Goal: Task Accomplishment & Management: Complete application form

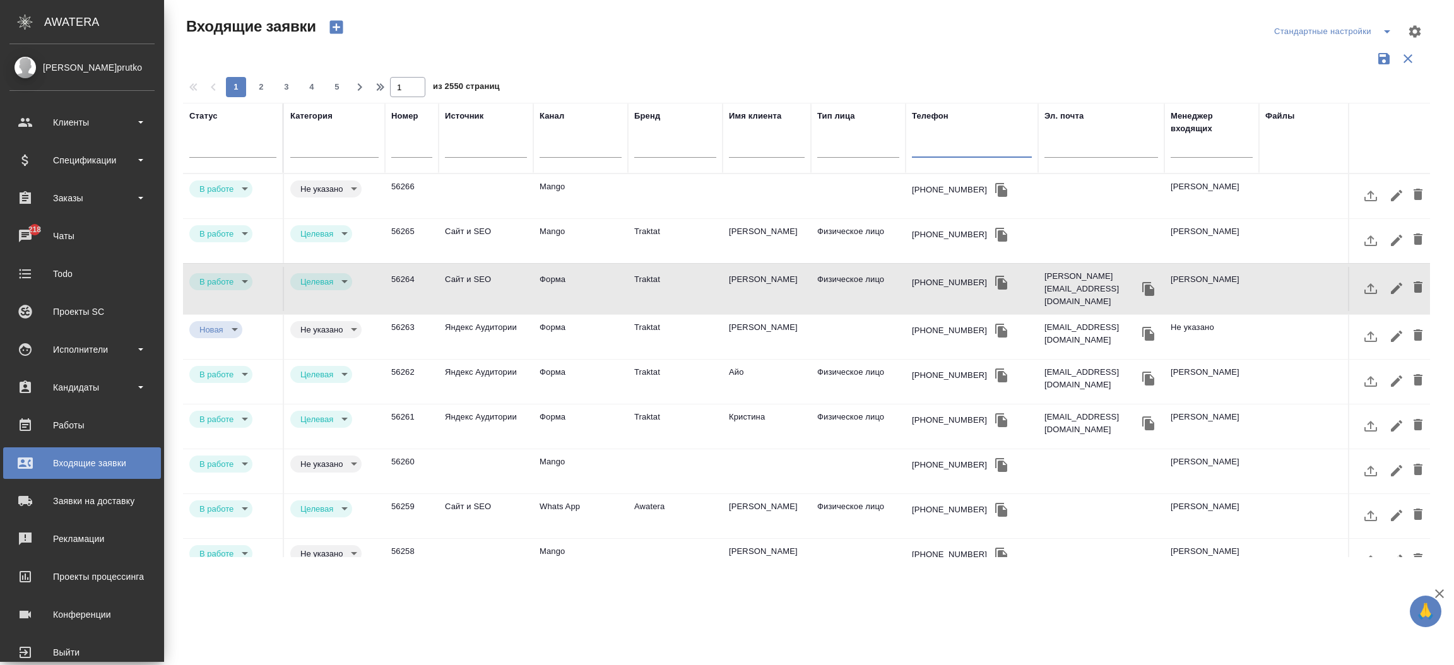
select select "RU"
click at [10, 240] on div "Чаты" at bounding box center [81, 236] width 145 height 19
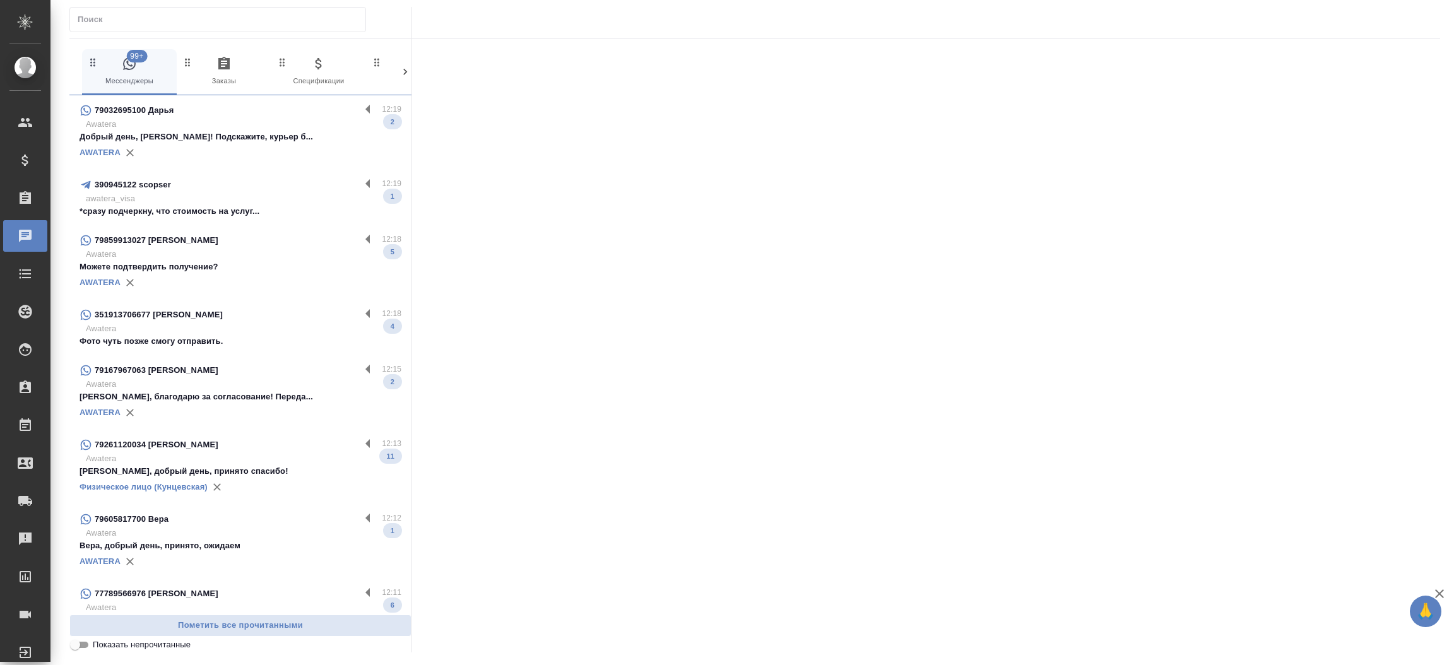
click at [143, 26] on input "text" at bounding box center [222, 20] width 288 height 18
paste input "[PERSON_NAME]"
type input "[PERSON_NAME]"
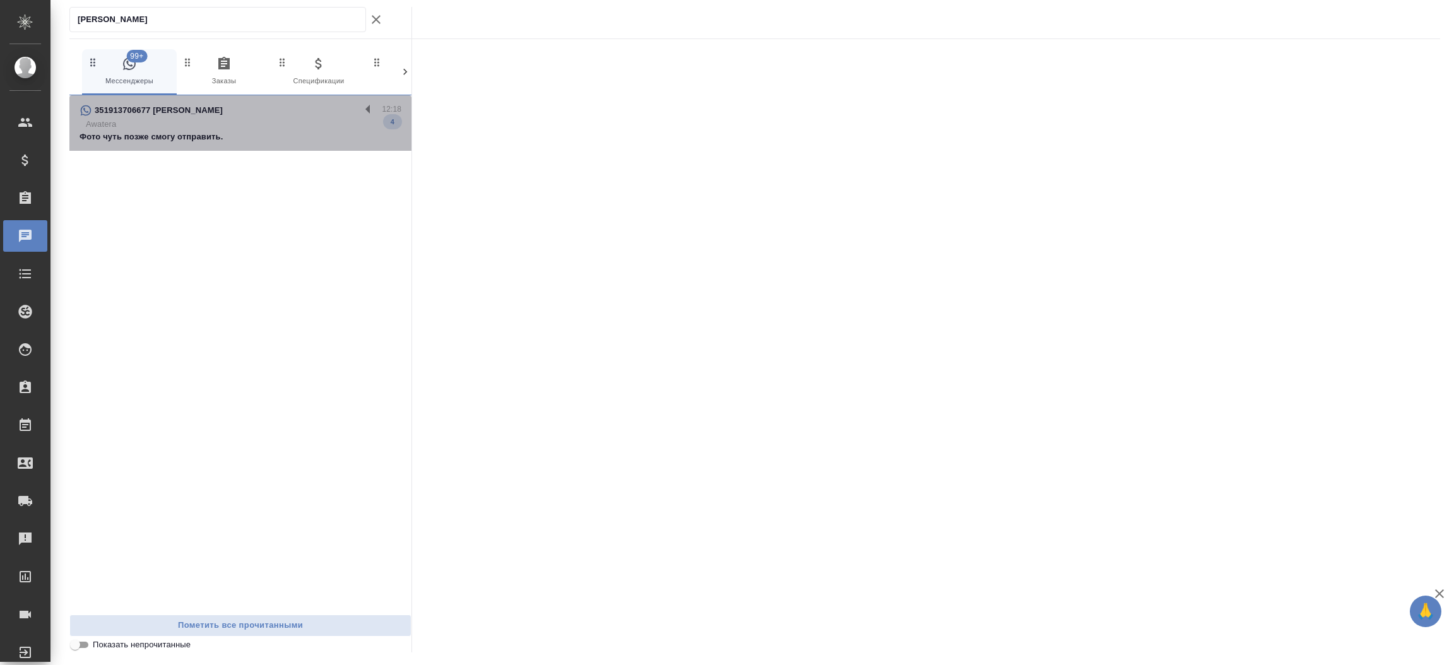
click at [197, 126] on p "Awatera" at bounding box center [243, 124] width 315 height 13
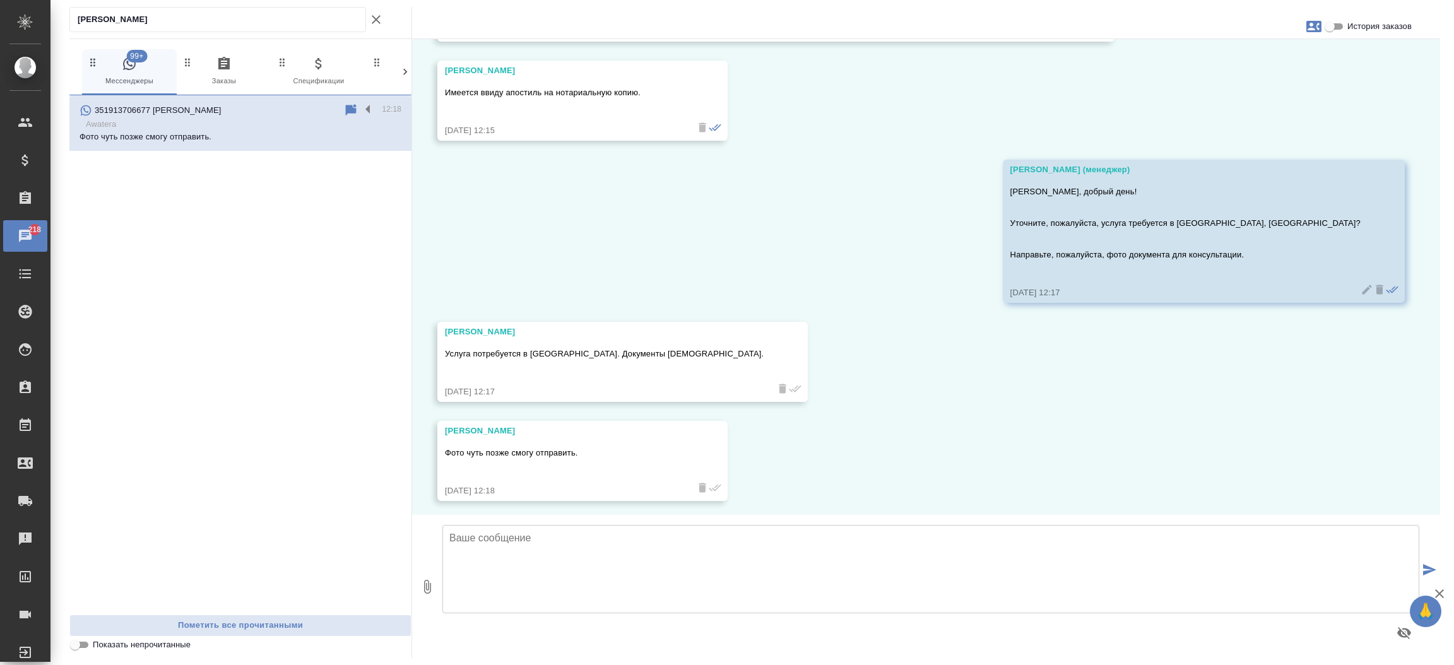
scroll to position [180, 0]
click at [576, 544] on textarea at bounding box center [930, 569] width 977 height 88
click at [467, 541] on textarea "Ожмдаем документ для расчета." at bounding box center [930, 569] width 977 height 88
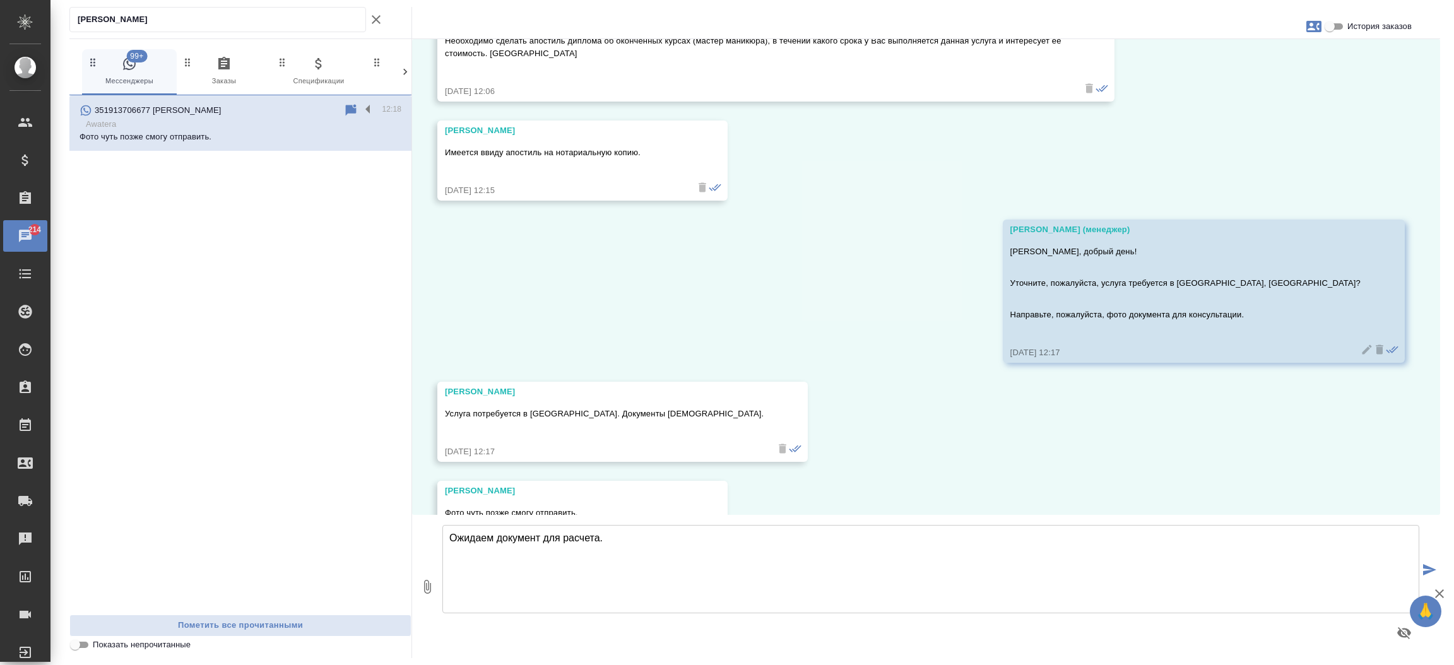
scroll to position [0, 0]
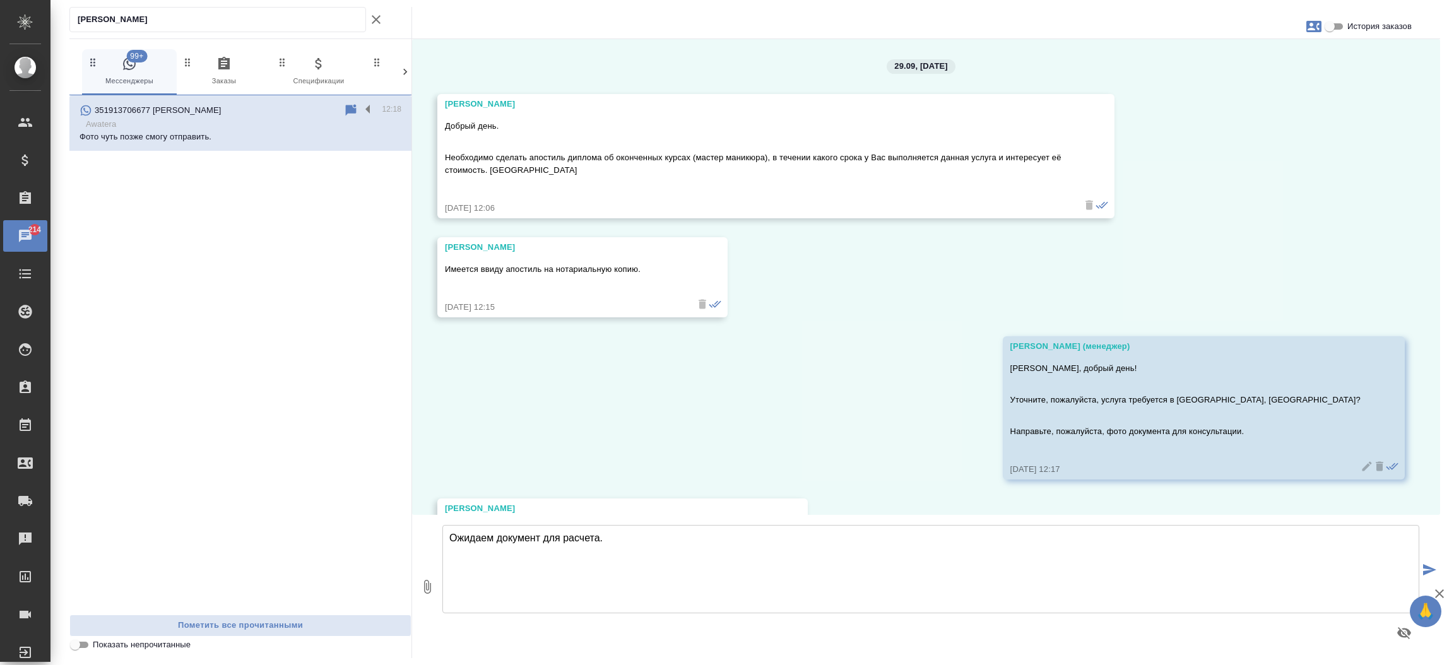
type textarea "Ожидаем документ для расчета."
click at [1430, 563] on button "submit" at bounding box center [1429, 570] width 21 height 175
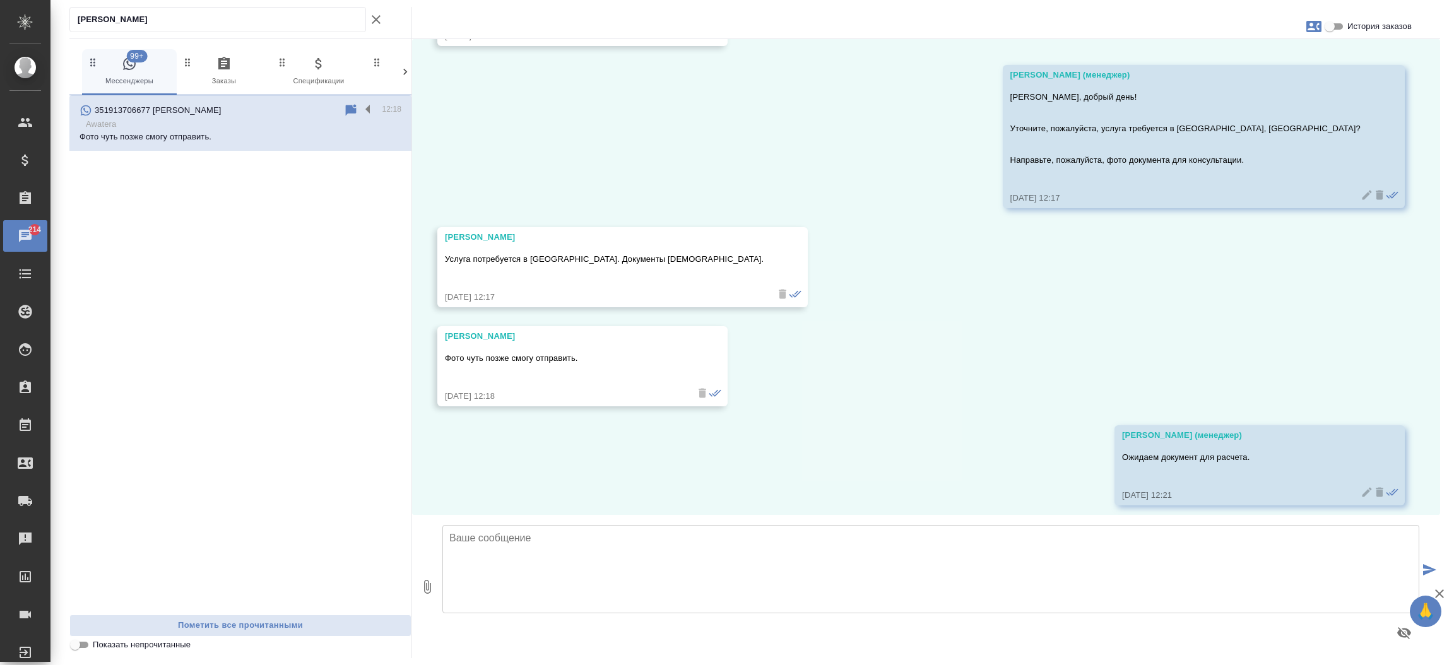
scroll to position [279, 0]
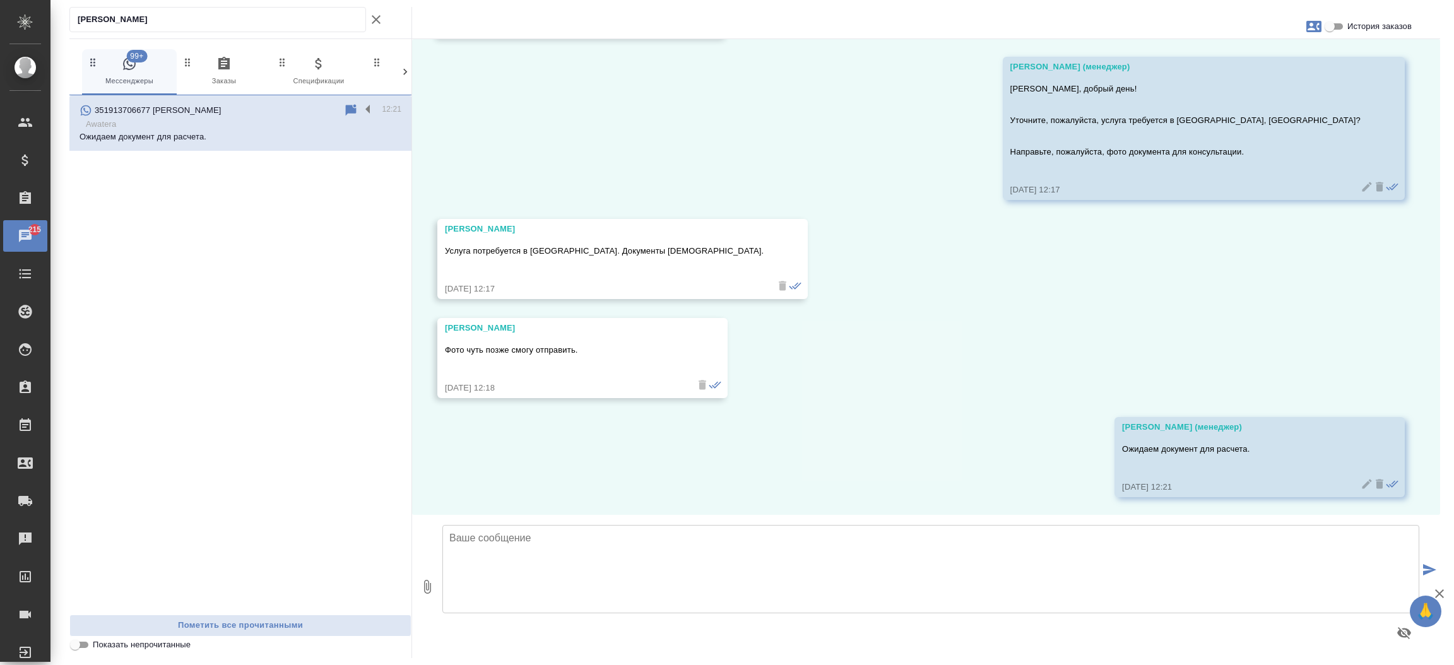
click at [1312, 29] on icon "button" at bounding box center [1313, 26] width 15 height 15
click at [1288, 69] on div "Создать заявку" at bounding box center [1258, 61] width 79 height 28
select select "PT"
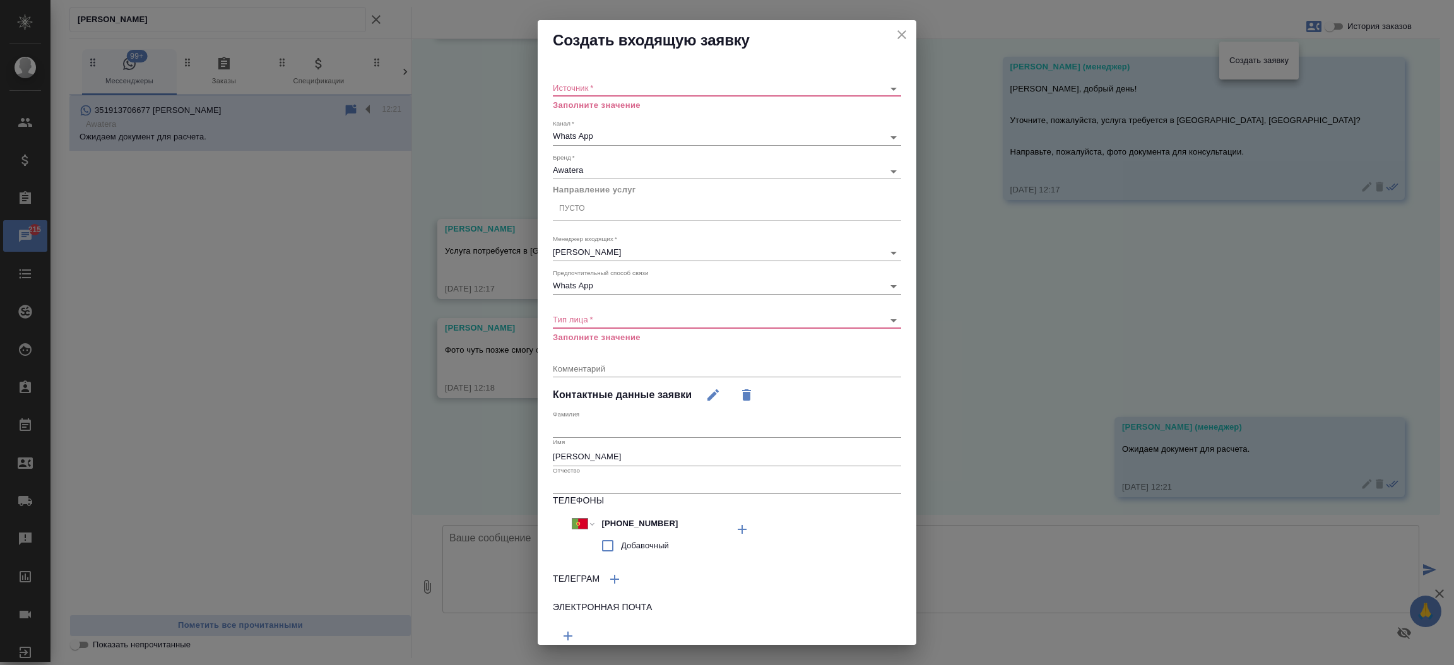
click at [567, 92] on body "🙏 .cls-1 fill:#fff; AWATERA Прутько Ирина i.prutko Клиенты Спецификации Заказы …" at bounding box center [727, 332] width 1454 height 665
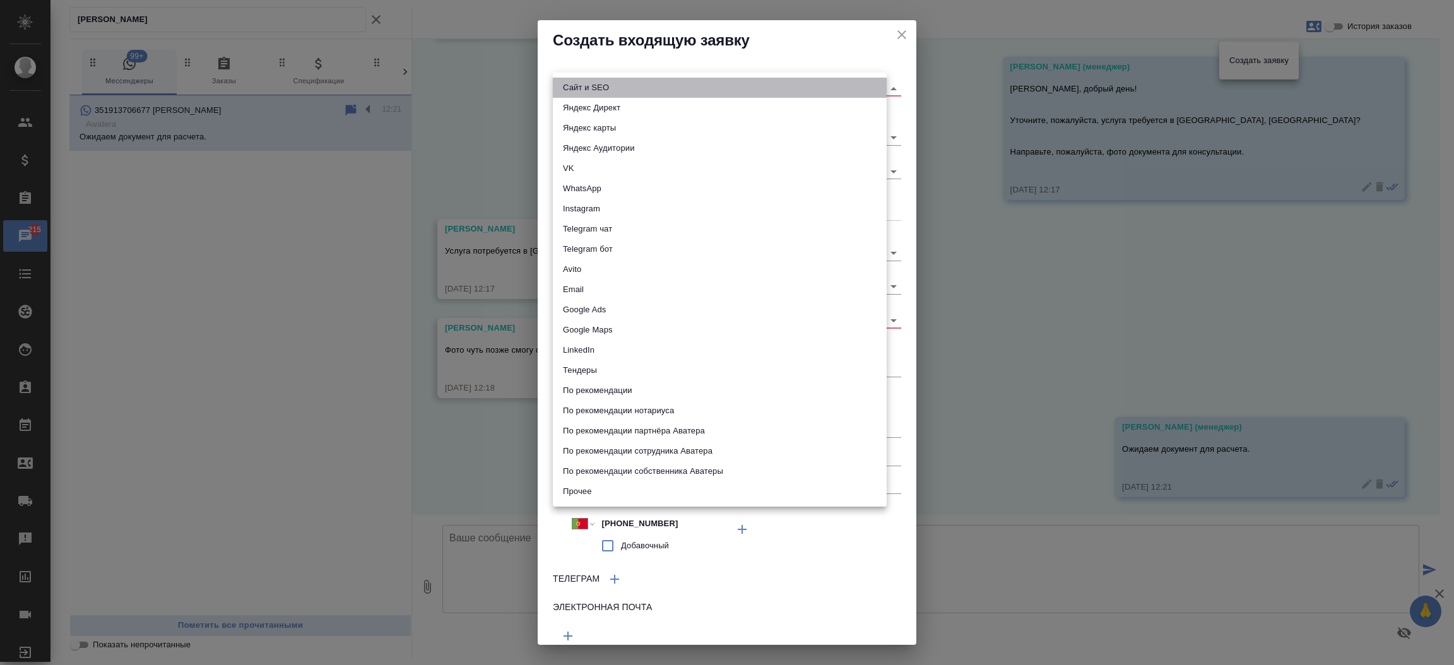
click at [567, 92] on li "Сайт и SEO" at bounding box center [720, 88] width 334 height 20
type input "seo"
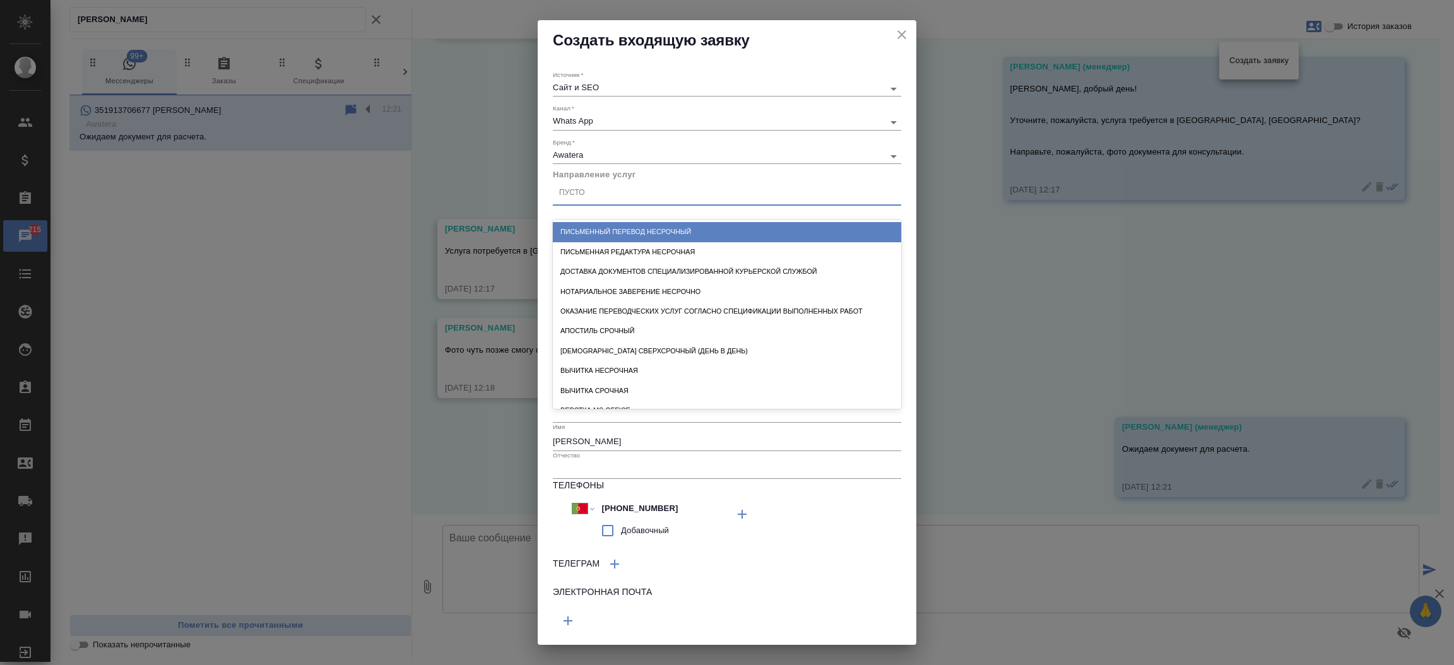
click at [578, 192] on div "Пусто" at bounding box center [572, 193] width 26 height 11
type input "п"
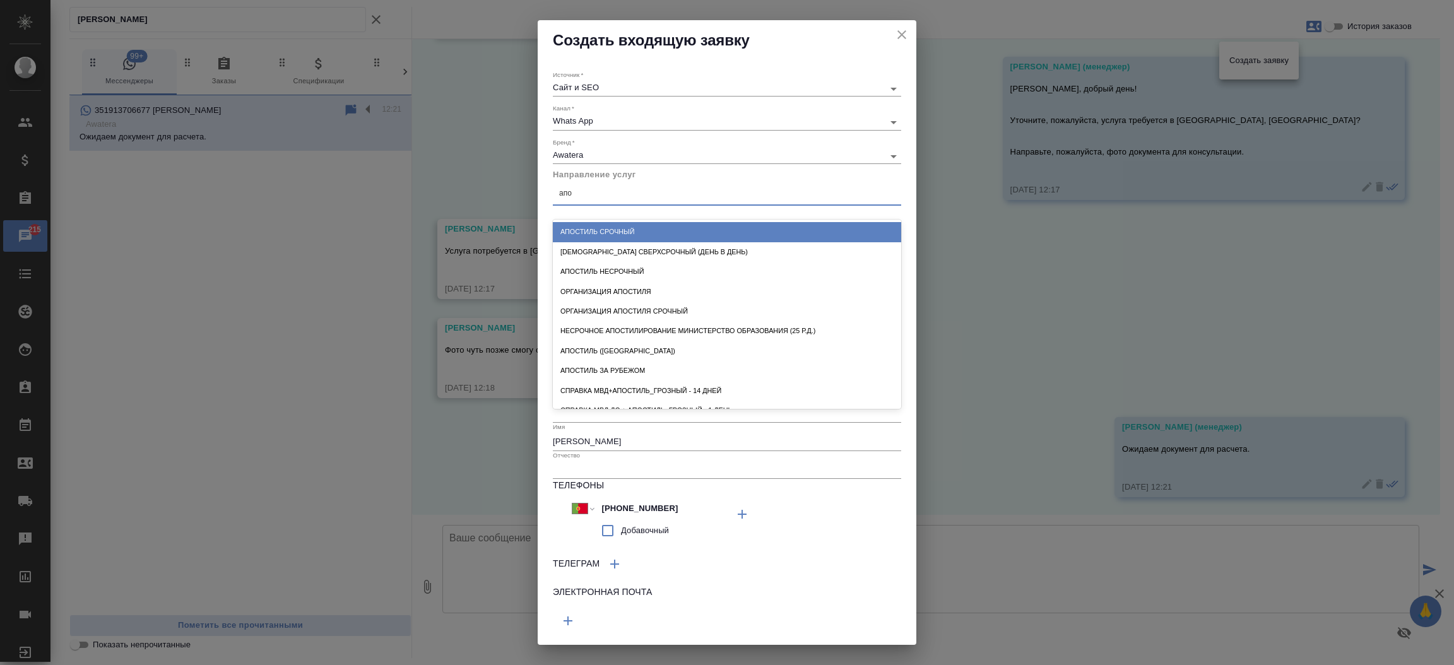
type input "апос"
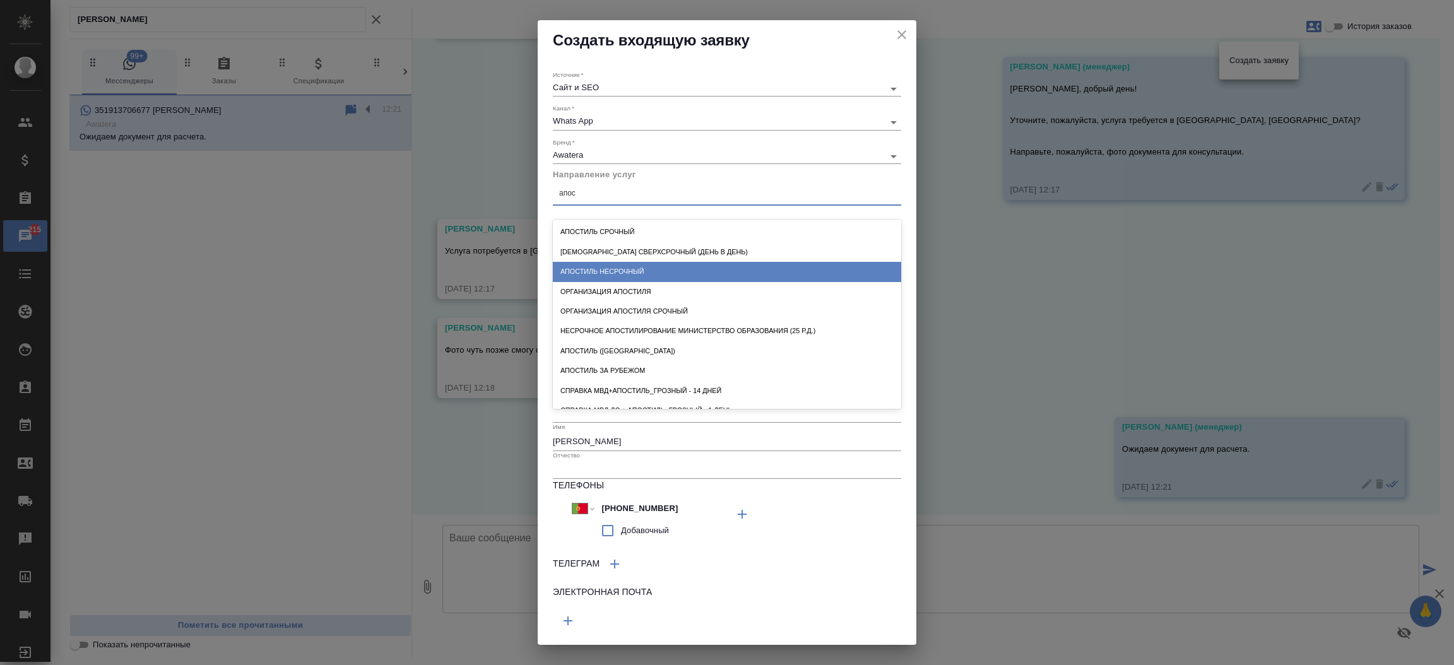
click at [600, 272] on div "Апостиль несрочный" at bounding box center [727, 272] width 348 height 20
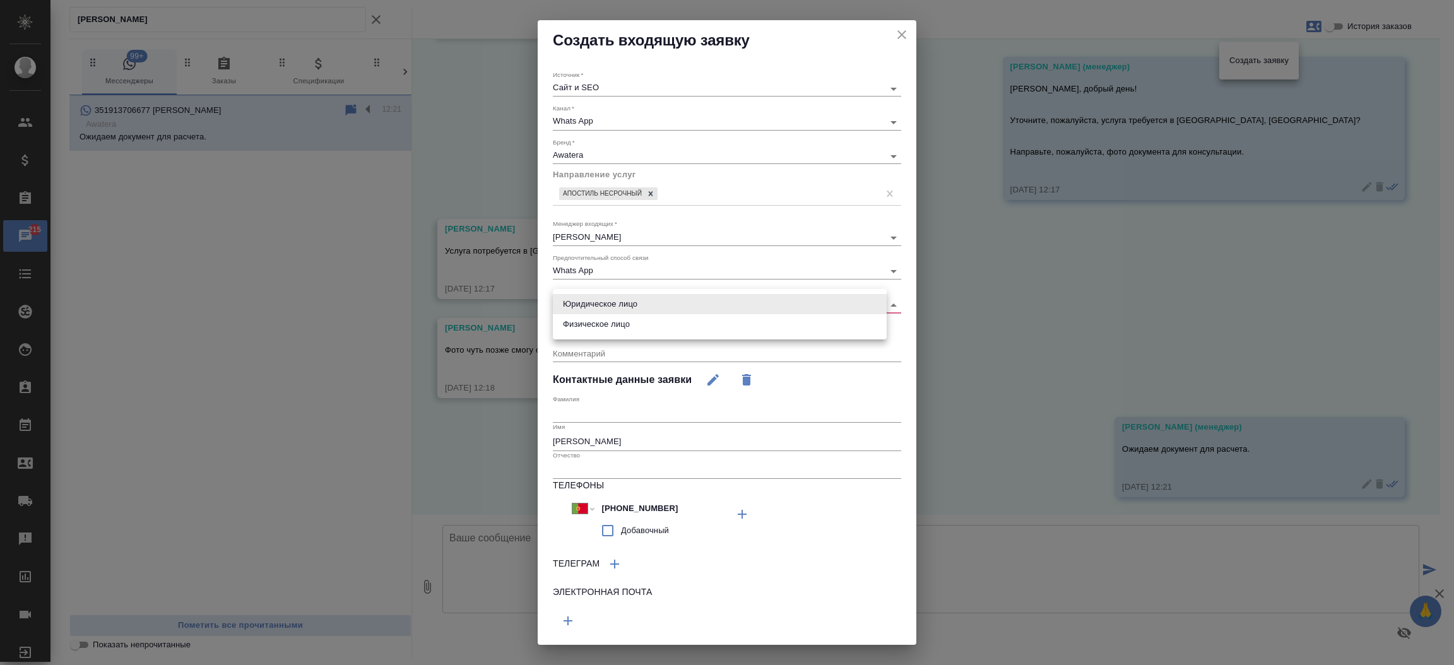
click at [592, 307] on body "🙏 .cls-1 fill:#fff; AWATERA Прутько Ирина i.prutko Клиенты Спецификации Заказы …" at bounding box center [727, 332] width 1454 height 665
click at [601, 332] on li "Физическое лицо" at bounding box center [720, 324] width 334 height 20
type input "private"
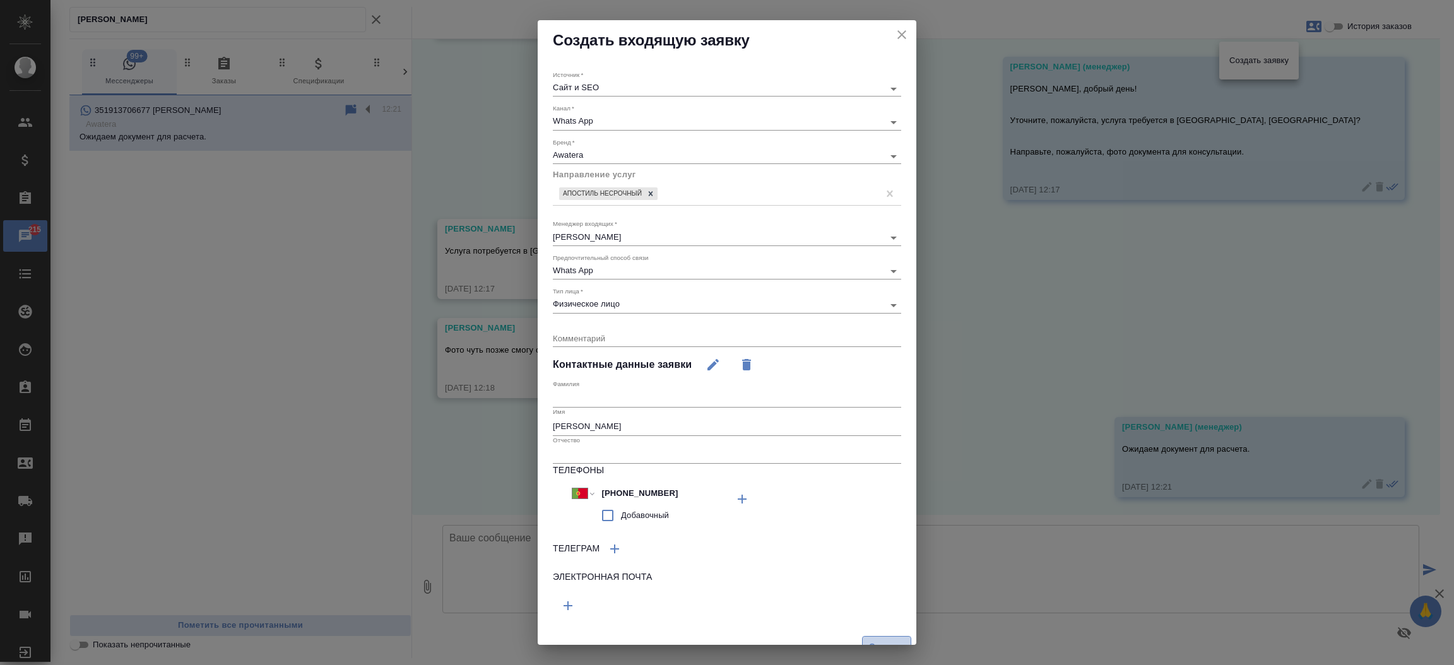
click at [873, 637] on button "Создать" at bounding box center [886, 647] width 49 height 22
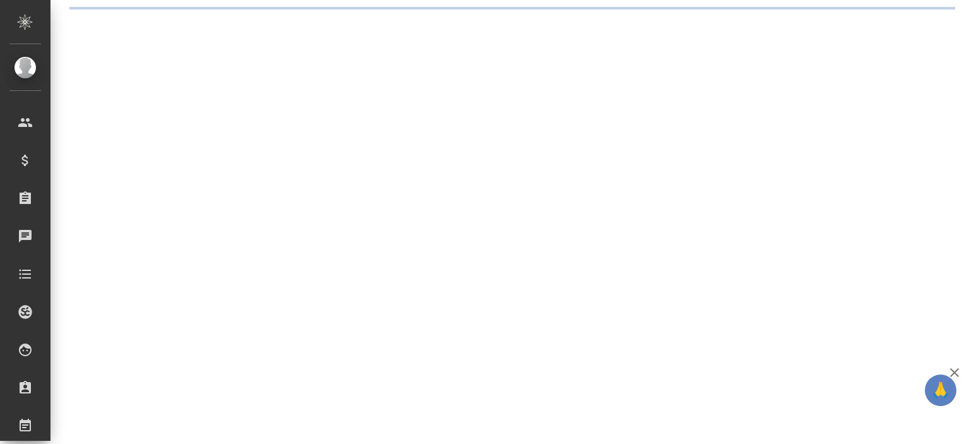
select select "RU"
select select "PT"
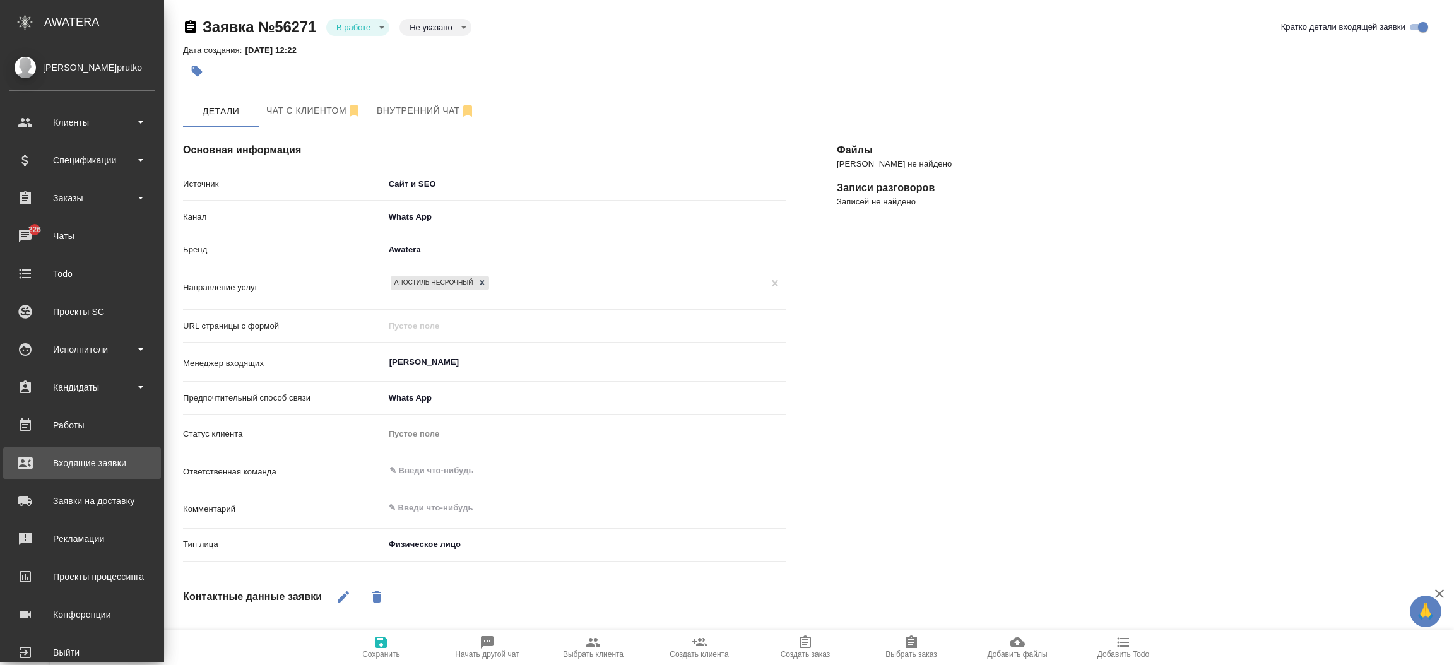
click at [62, 443] on div "Входящие заявки" at bounding box center [81, 463] width 145 height 19
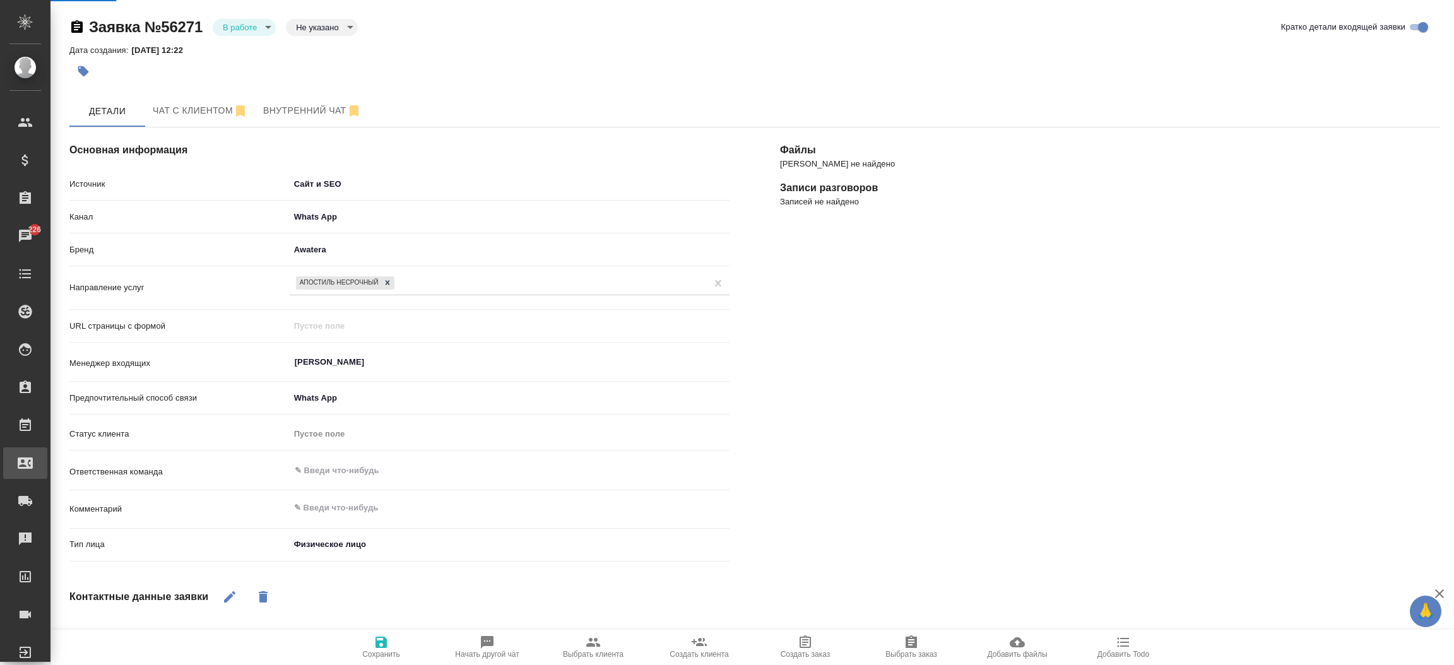
click at [25, 443] on div "Входящие заявки" at bounding box center [10, 463] width 32 height 19
type textarea "x"
click at [62, 443] on div ".cls-1 fill:#fff; AWATERA Прутько Ирина i.prutko Клиенты Спецификации Заказы 22…" at bounding box center [727, 332] width 1454 height 665
select select "RU"
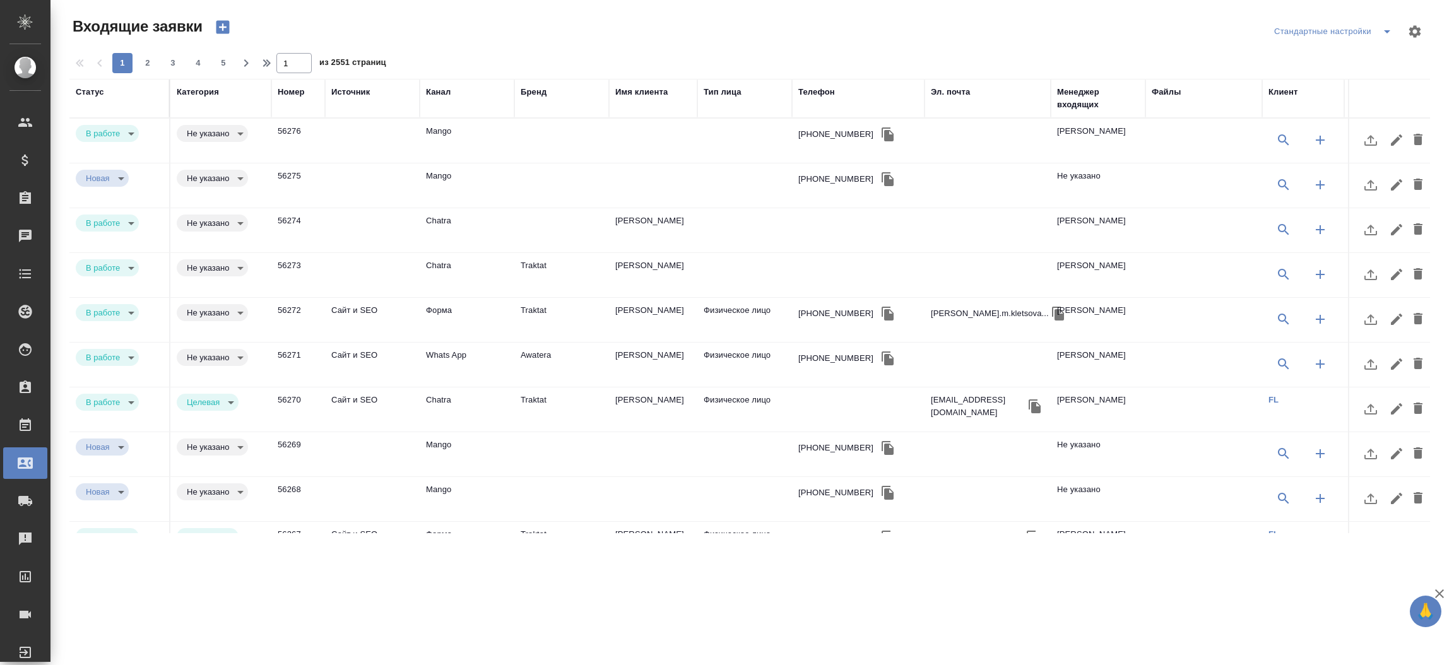
click at [830, 90] on div "Телефон" at bounding box center [816, 92] width 37 height 13
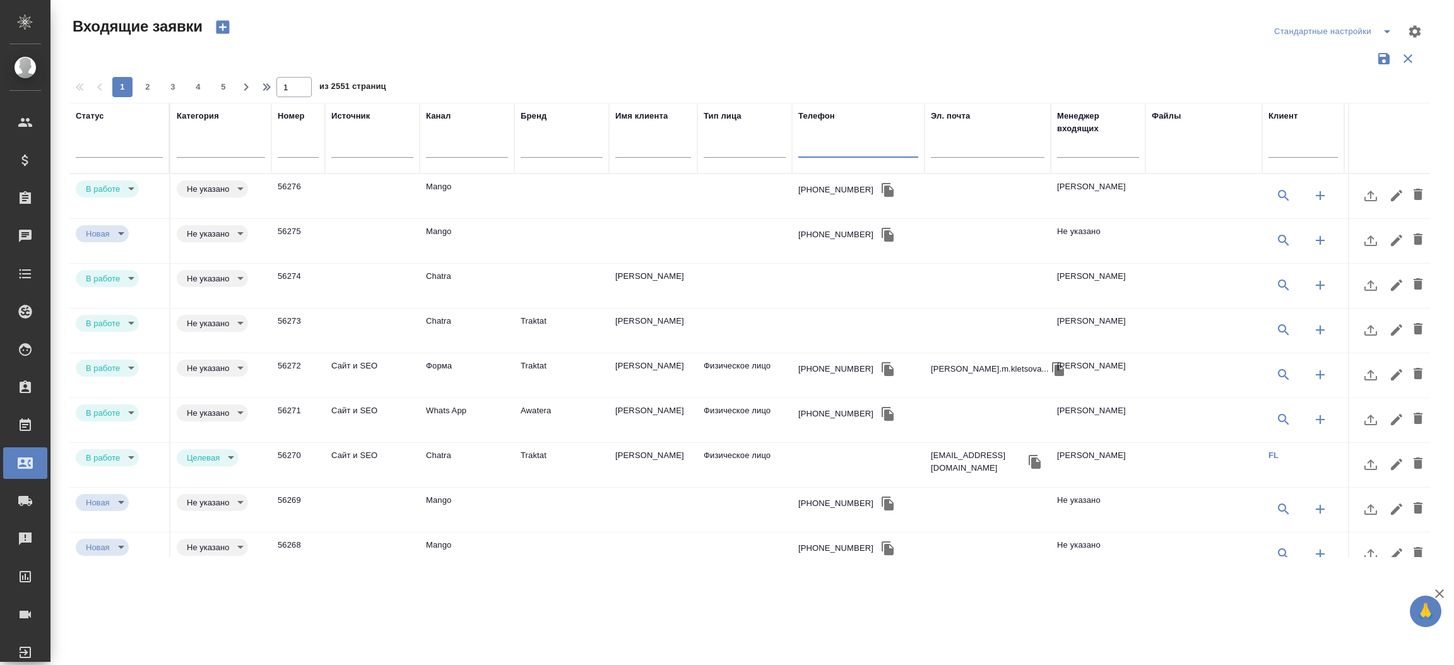
click at [832, 142] on input "text" at bounding box center [858, 149] width 120 height 16
paste input "79918652017"
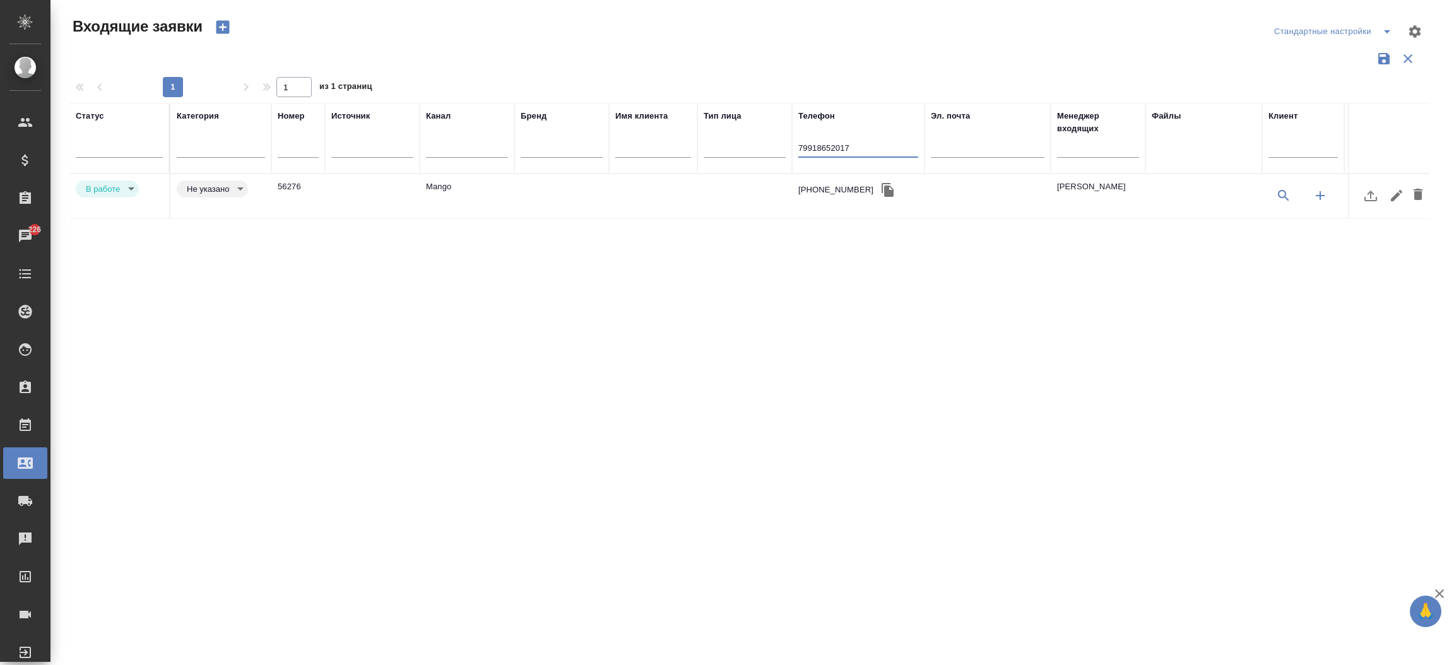
type input "79918652017"
click at [469, 181] on td "Mango" at bounding box center [467, 196] width 95 height 44
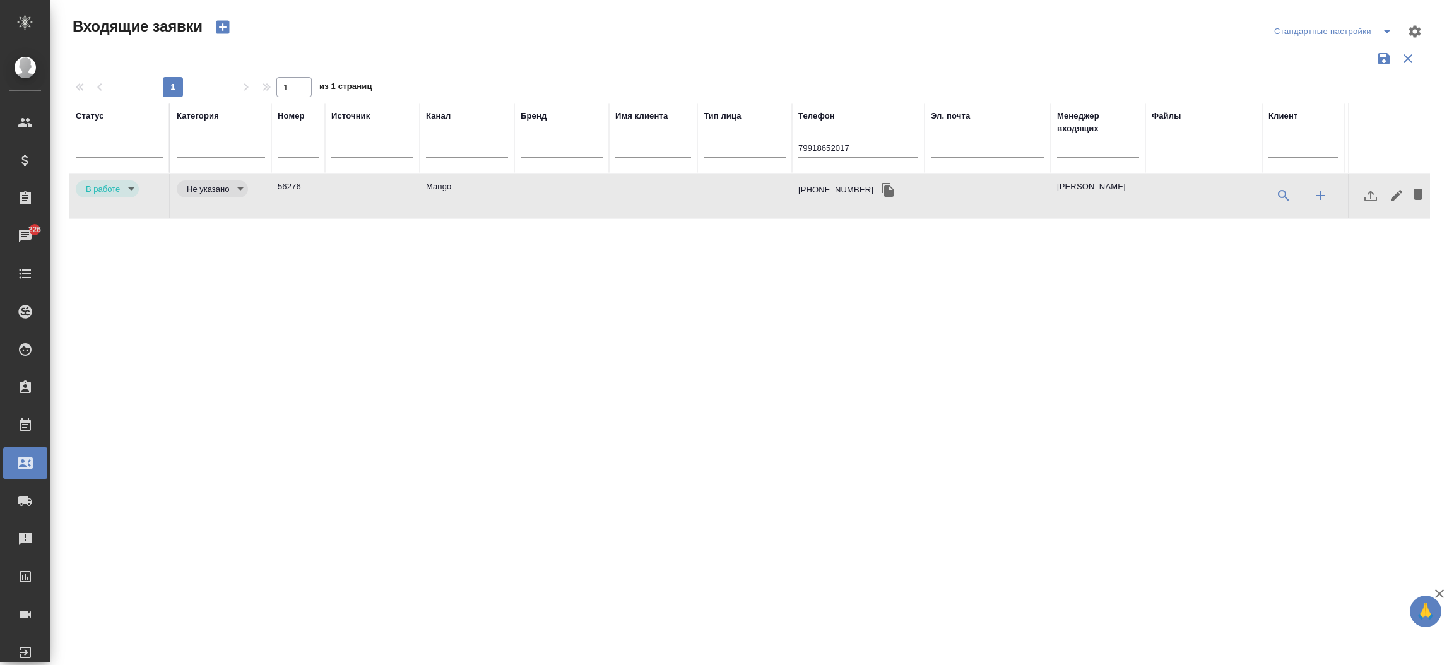
click at [469, 181] on td "Mango" at bounding box center [467, 196] width 95 height 44
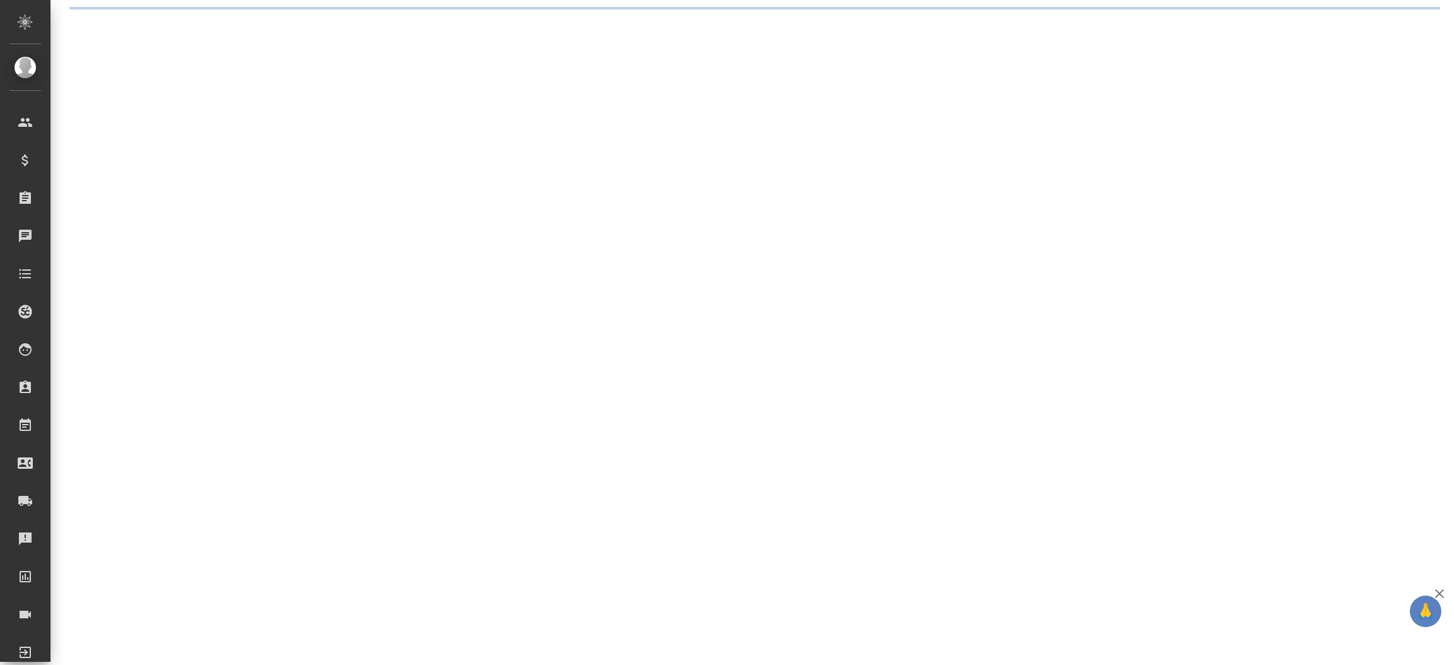
select select "RU"
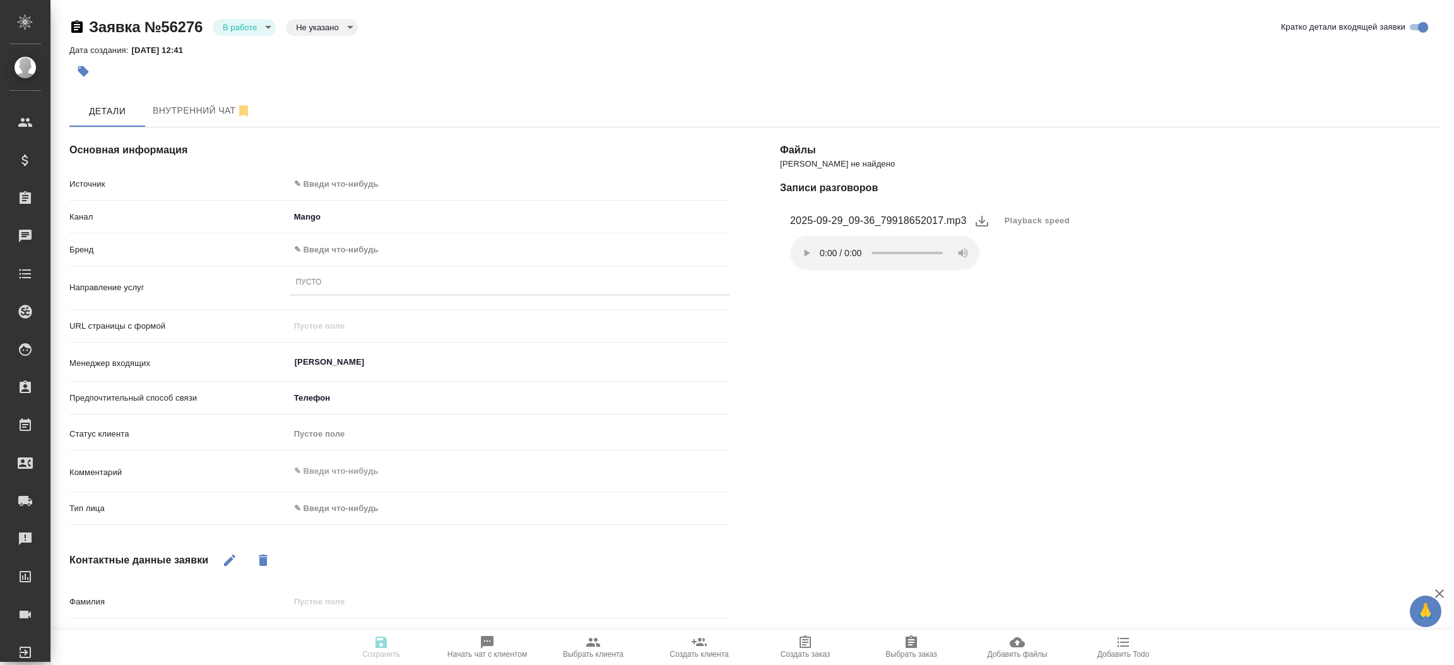
type textarea "x"
click at [425, 172] on div "Основная информация Источник ✎ Введи что-нибудь Канал Mango 6374e594cd4a952bacd…" at bounding box center [399, 470] width 710 height 736
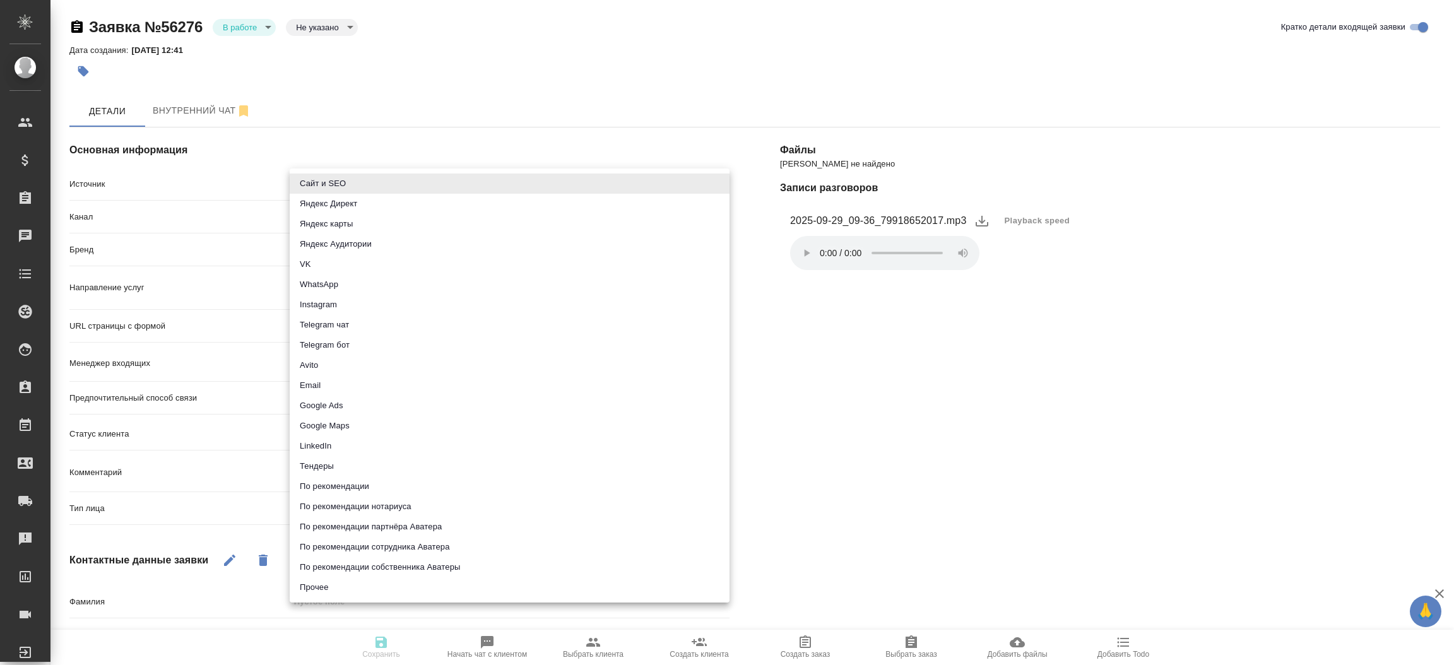
click at [415, 183] on body "🙏 .cls-1 fill:#fff; AWATERA Прутько Ирина i.prutko Клиенты Спецификации Заказы …" at bounding box center [727, 332] width 1454 height 665
click at [415, 183] on li "Сайт и SEO" at bounding box center [510, 184] width 440 height 20
type input "seo"
type textarea "x"
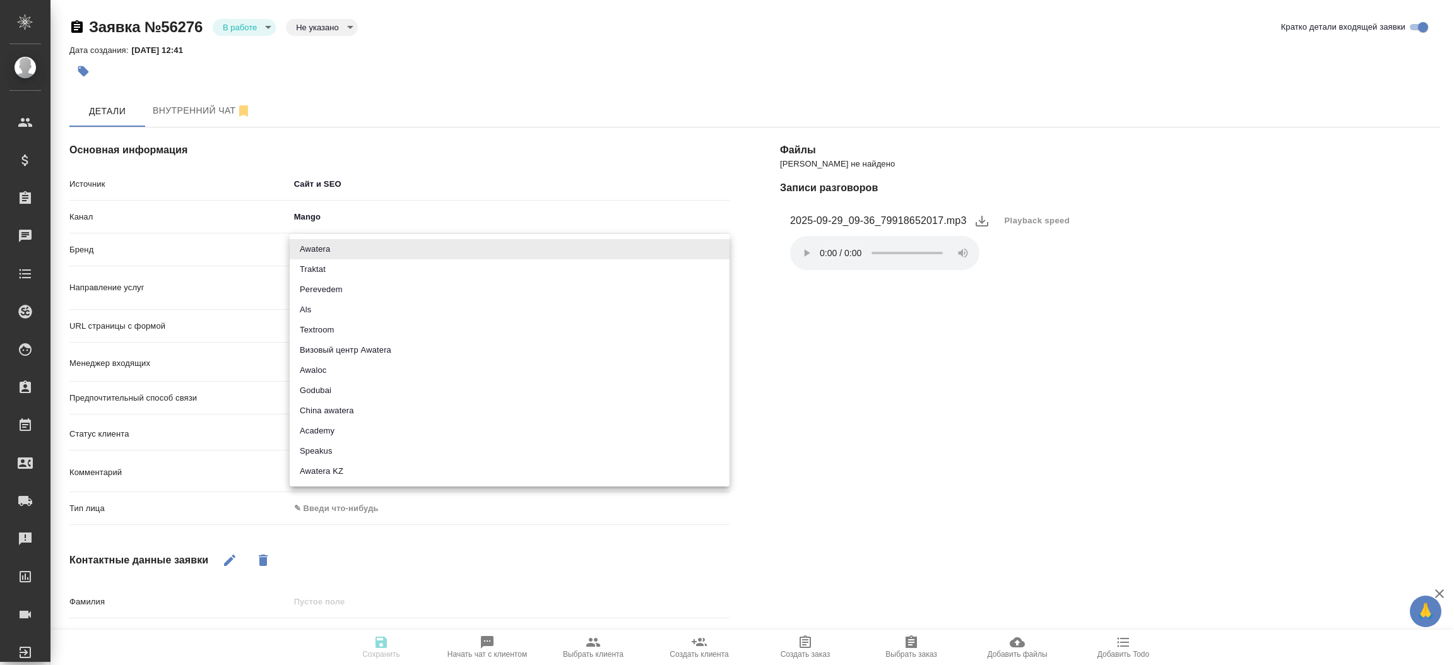
click at [348, 244] on body "🙏 .cls-1 fill:#fff; AWATERA Прутько Ирина i.prutko Клиенты Спецификации Заказы …" at bounding box center [727, 332] width 1454 height 665
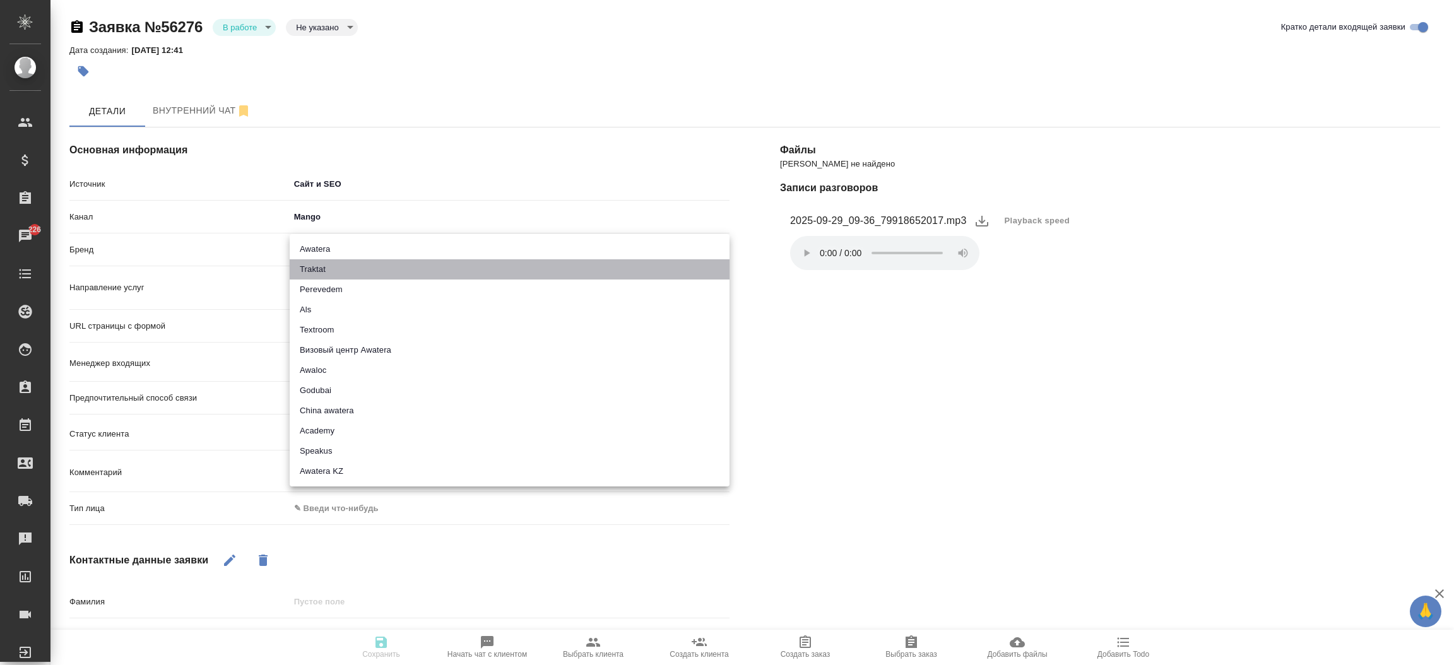
click at [344, 264] on li "Traktat" at bounding box center [510, 269] width 440 height 20
type input "traktat"
type textarea "x"
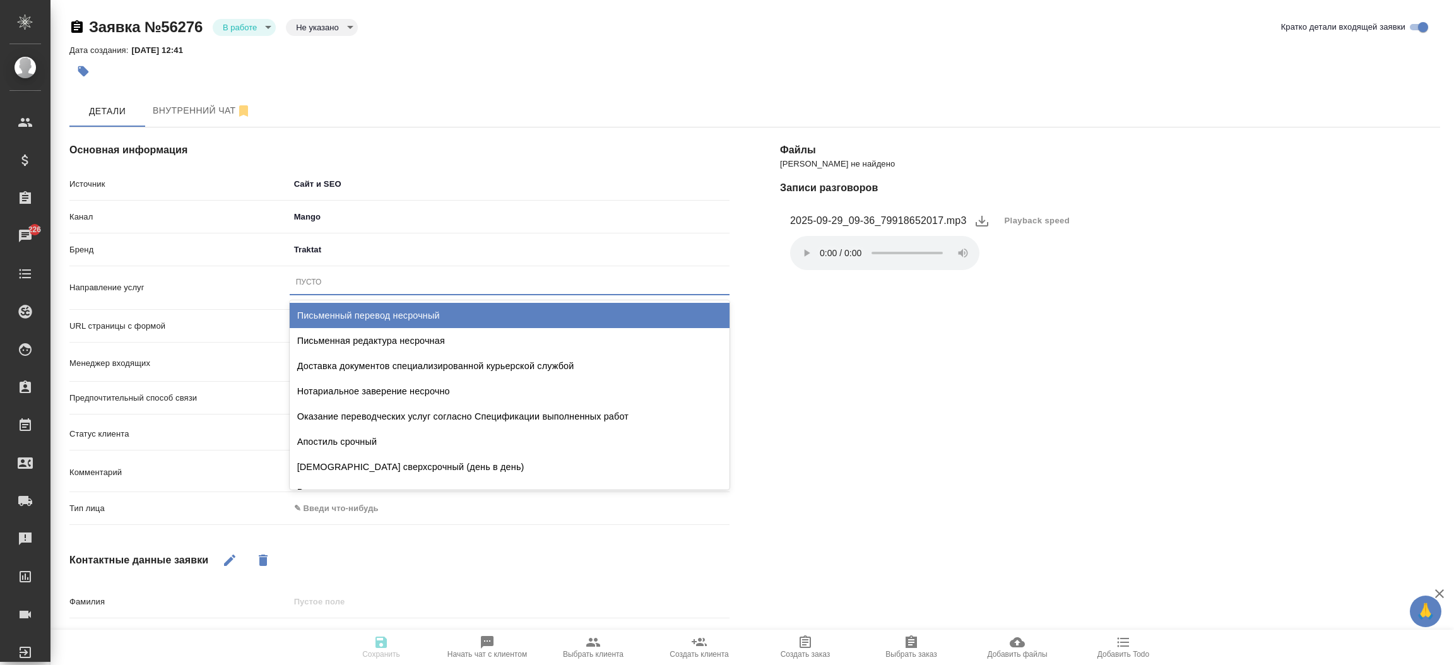
click at [343, 285] on div "Пусто" at bounding box center [510, 282] width 440 height 18
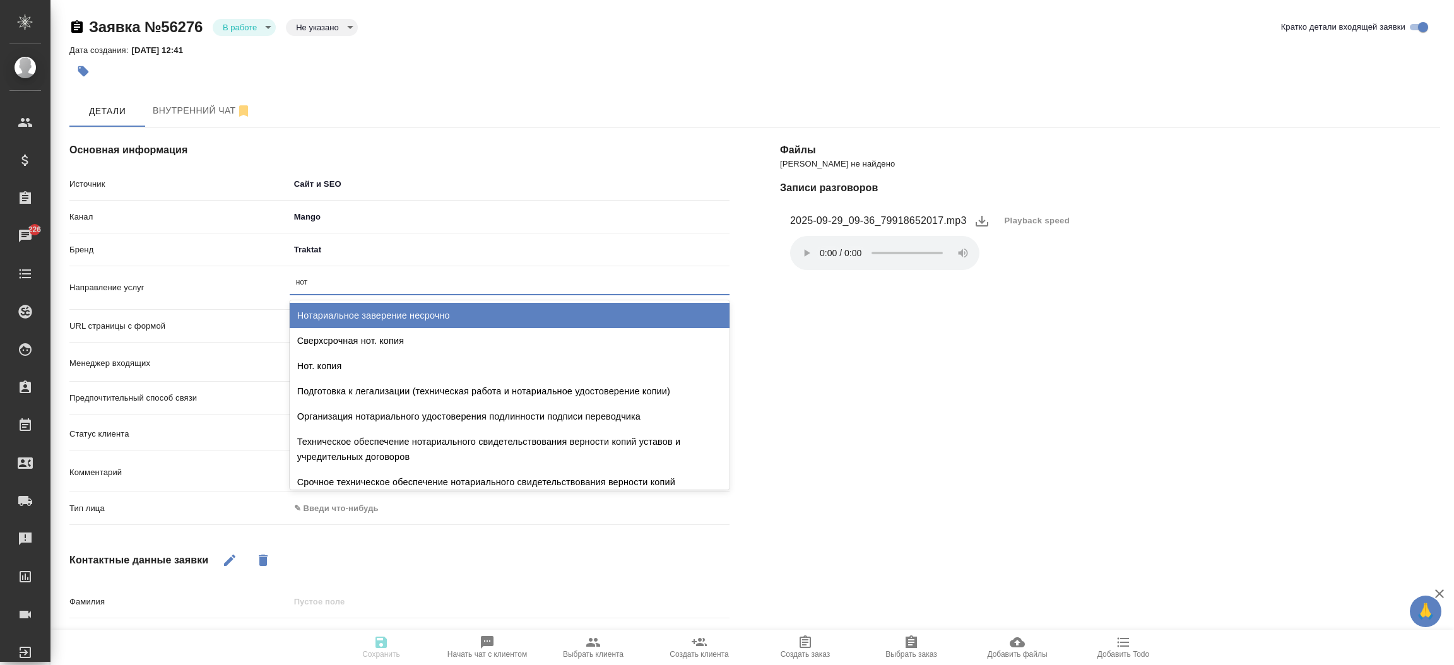
type input "нота"
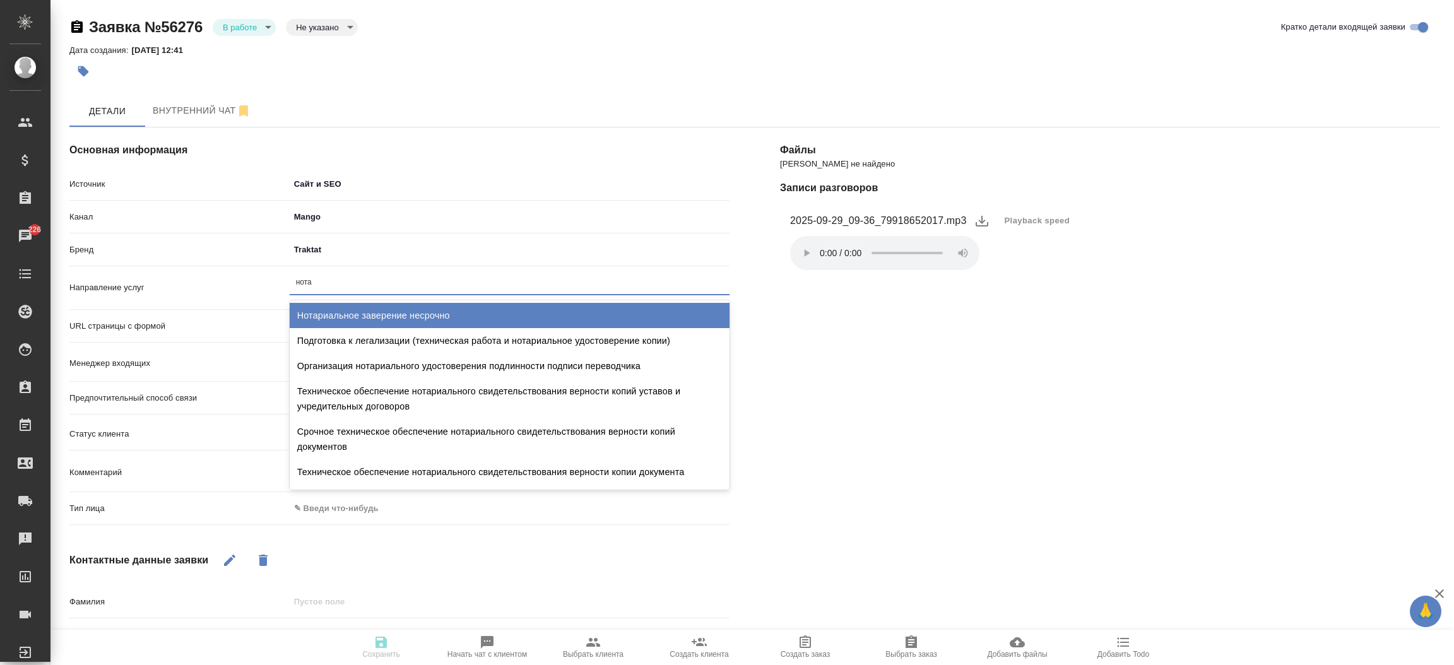
click at [359, 309] on div "Нотариальное заверение несрочно" at bounding box center [510, 315] width 440 height 25
type textarea "x"
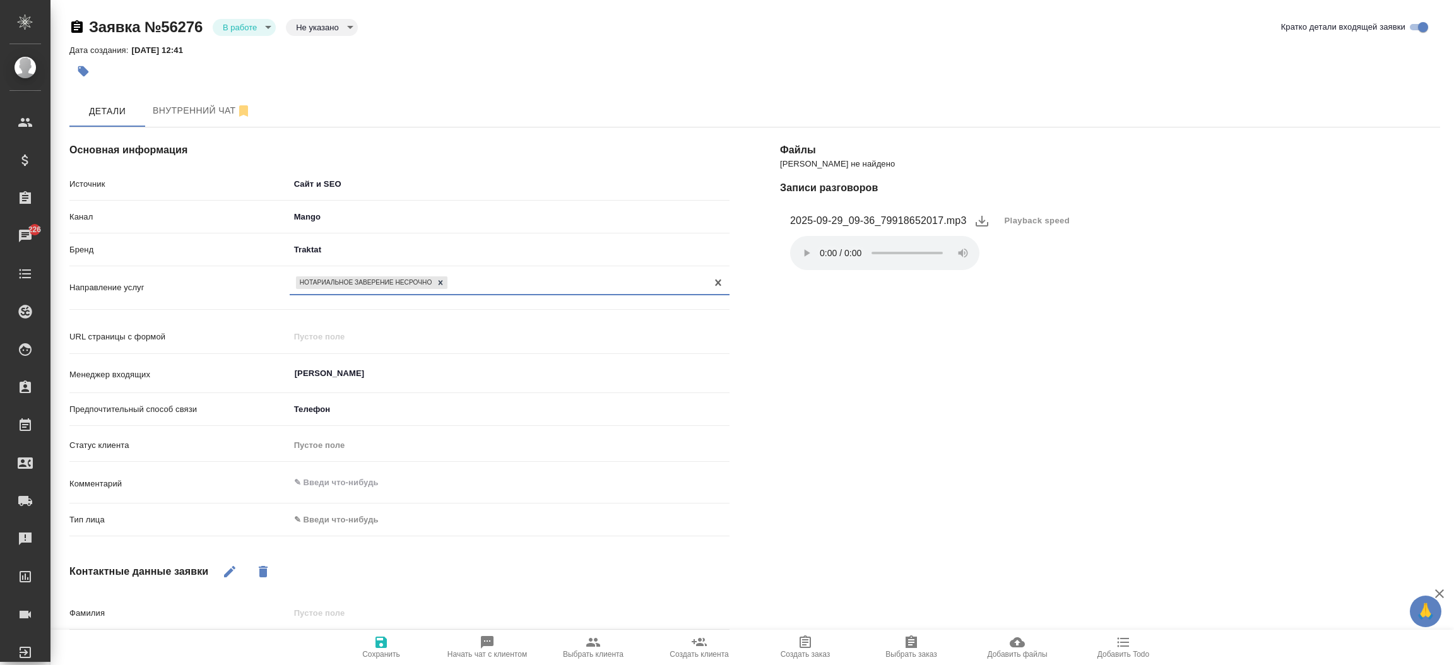
type input "п"
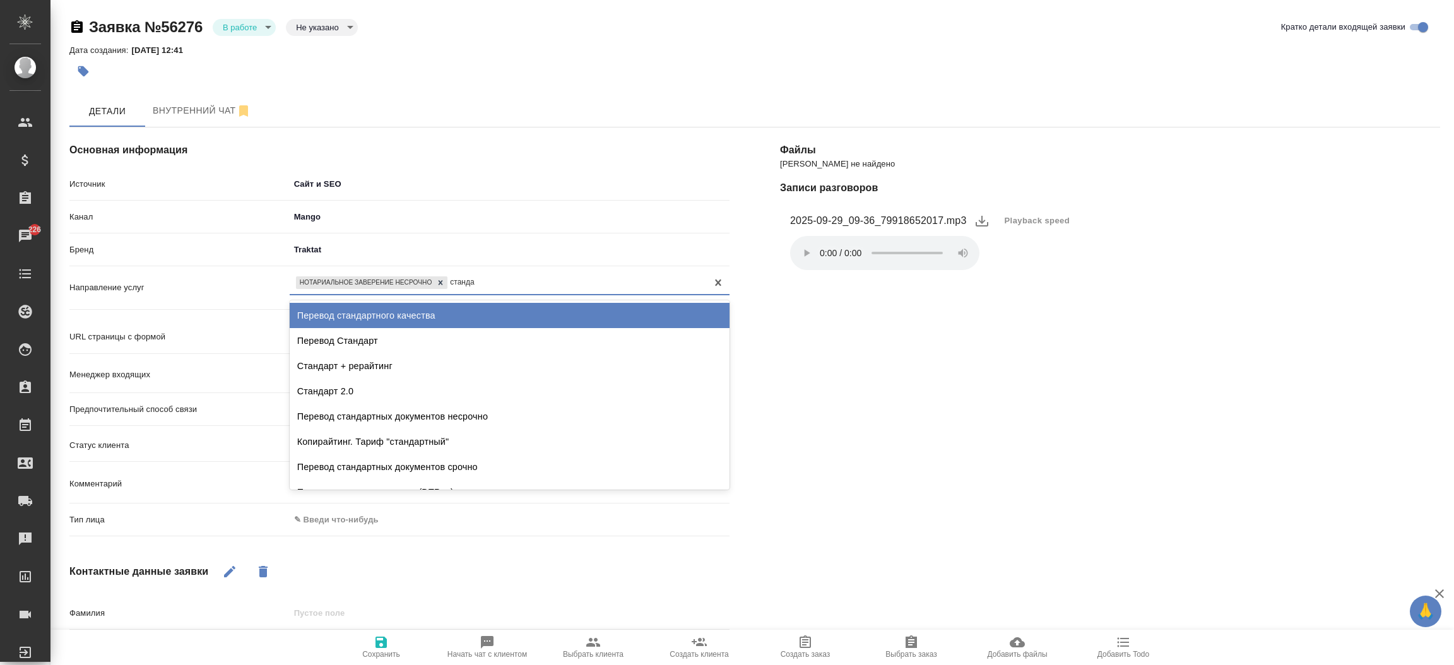
type input "стандар"
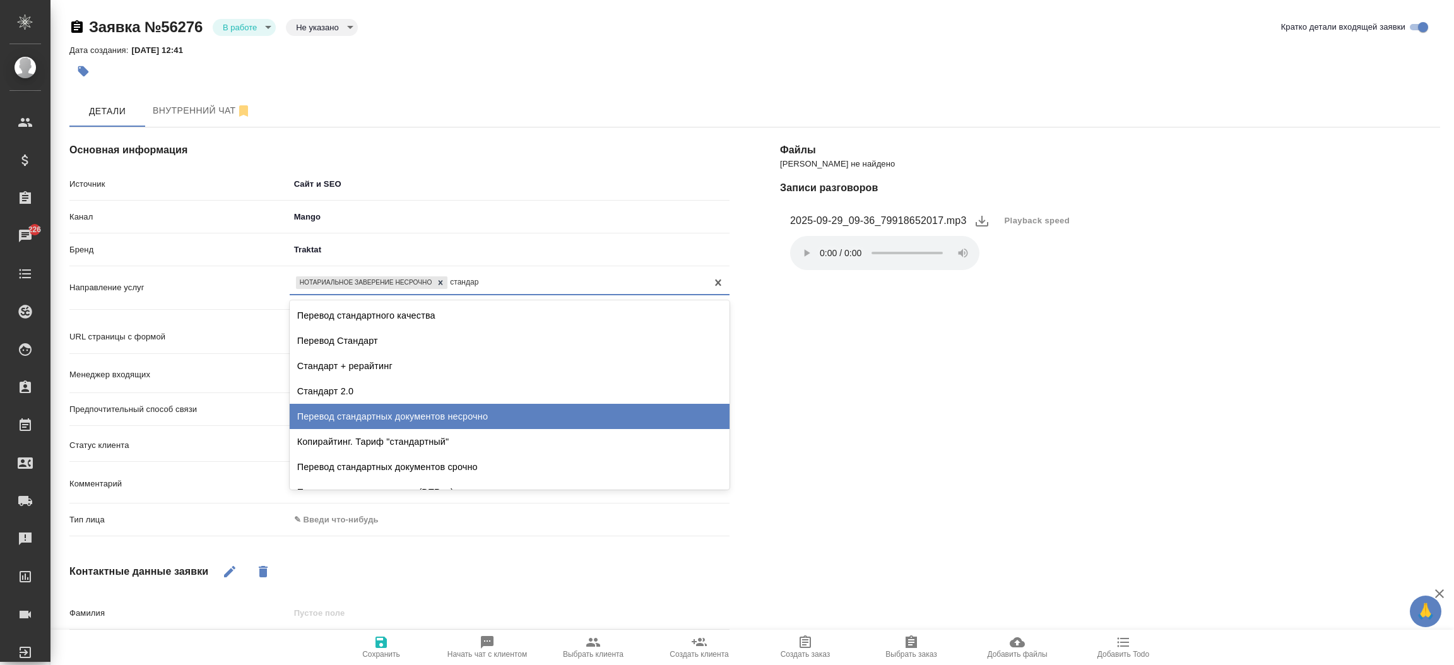
click at [382, 415] on div "Перевод стандартных документов несрочно" at bounding box center [510, 416] width 440 height 25
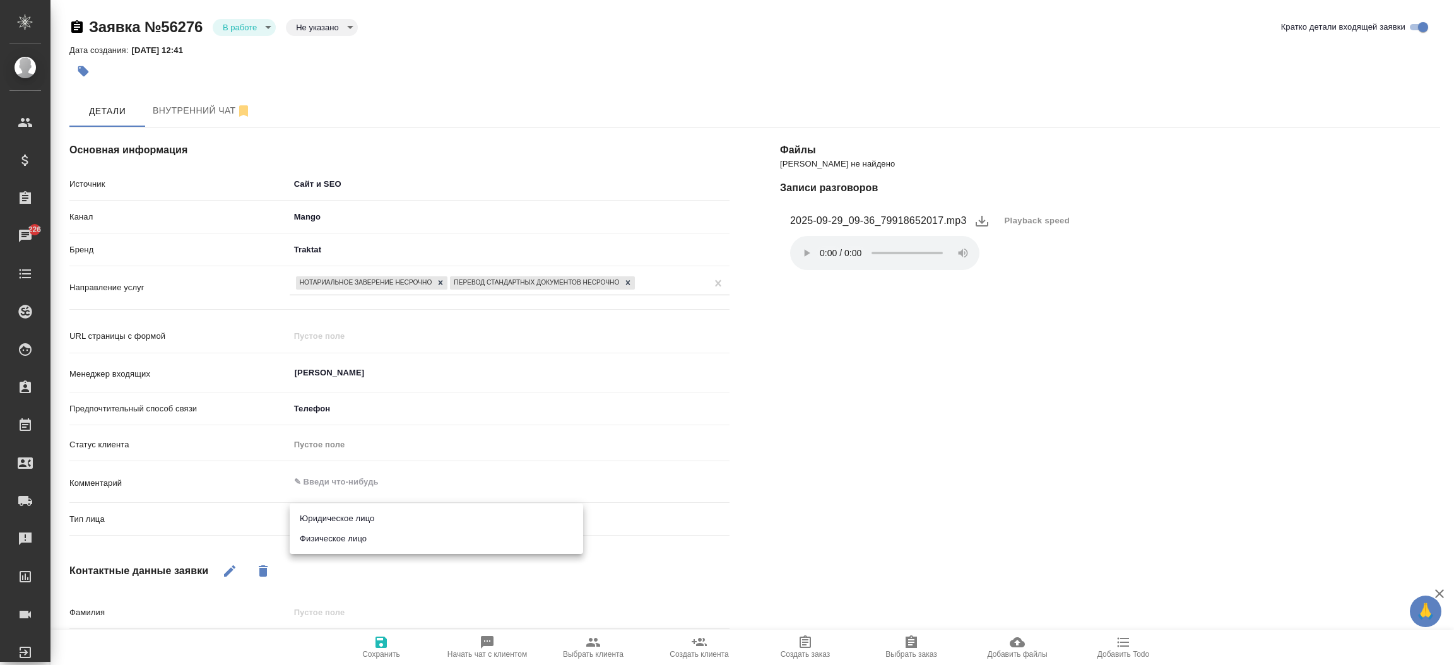
click at [343, 518] on body "🙏 .cls-1 fill:#fff; AWATERA Прутько Ирина i.prutko Клиенты Спецификации Заказы …" at bounding box center [727, 332] width 1454 height 665
click at [346, 548] on li "Физическое лицо" at bounding box center [436, 539] width 293 height 20
type textarea "x"
type input "private"
click at [852, 423] on div "Файлы Файлов не найдено Записи разговоров 2025-09-29_09-36_79918652017.mp3 Play…" at bounding box center [1110, 475] width 710 height 746
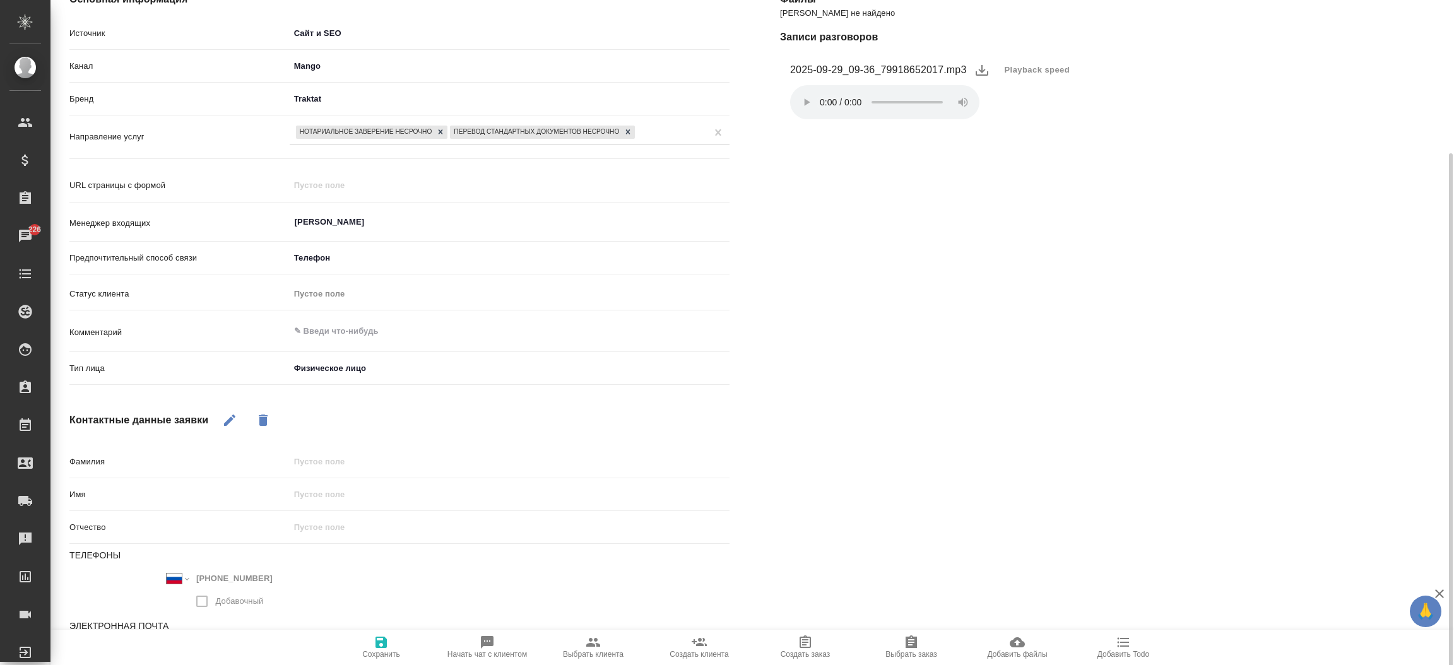
scroll to position [170, 0]
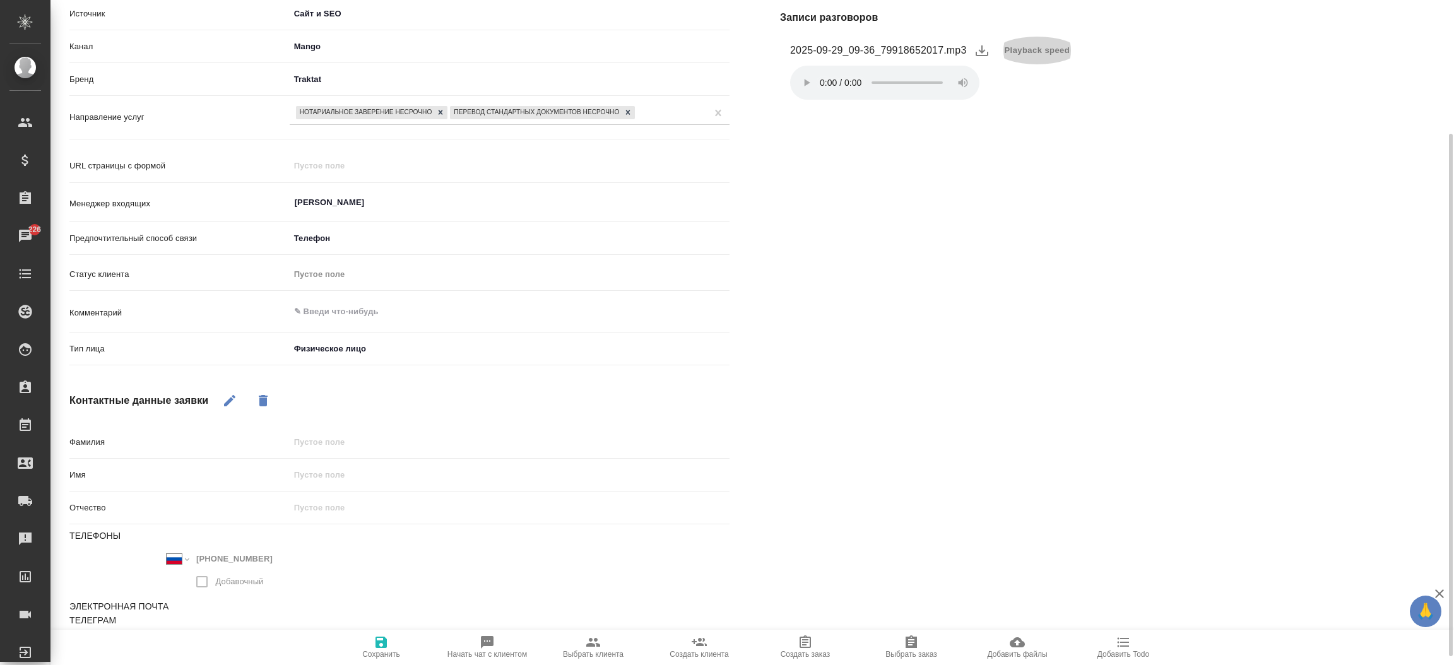
click at [1042, 45] on span "Playback speed" at bounding box center [1037, 50] width 66 height 13
click at [1013, 182] on div at bounding box center [727, 332] width 1454 height 665
click at [1039, 57] on button "Playback speed" at bounding box center [1037, 51] width 81 height 28
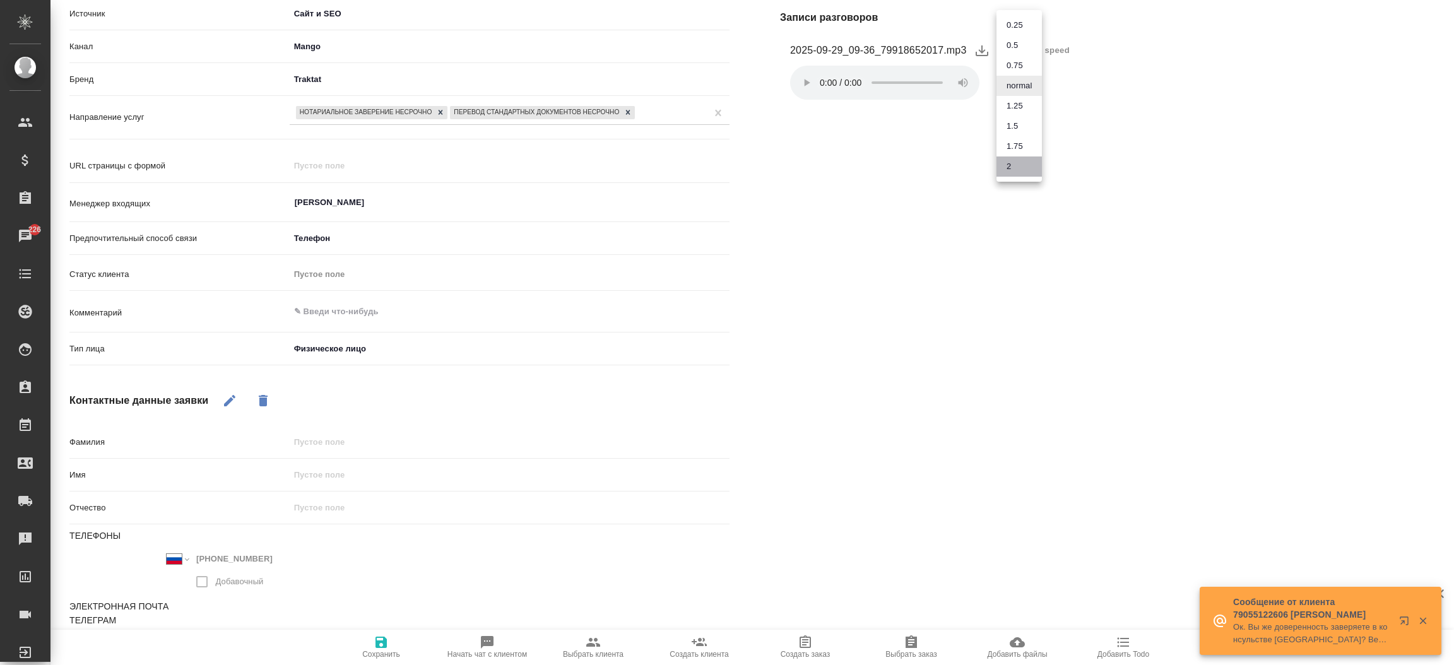
click at [1012, 173] on li "2" at bounding box center [1018, 166] width 45 height 20
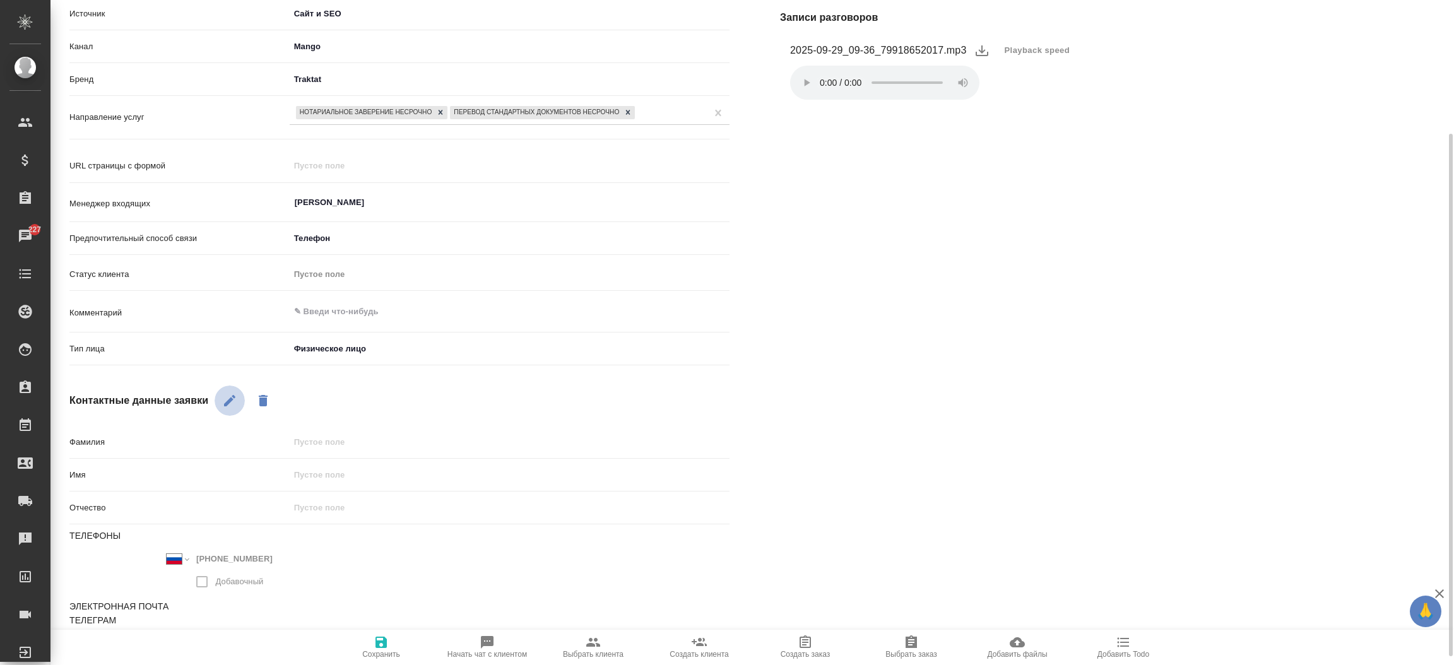
click at [223, 409] on button "button" at bounding box center [230, 400] width 30 height 30
click at [325, 476] on input "text" at bounding box center [510, 475] width 440 height 18
type textarea "x"
type input "Д"
type textarea "x"
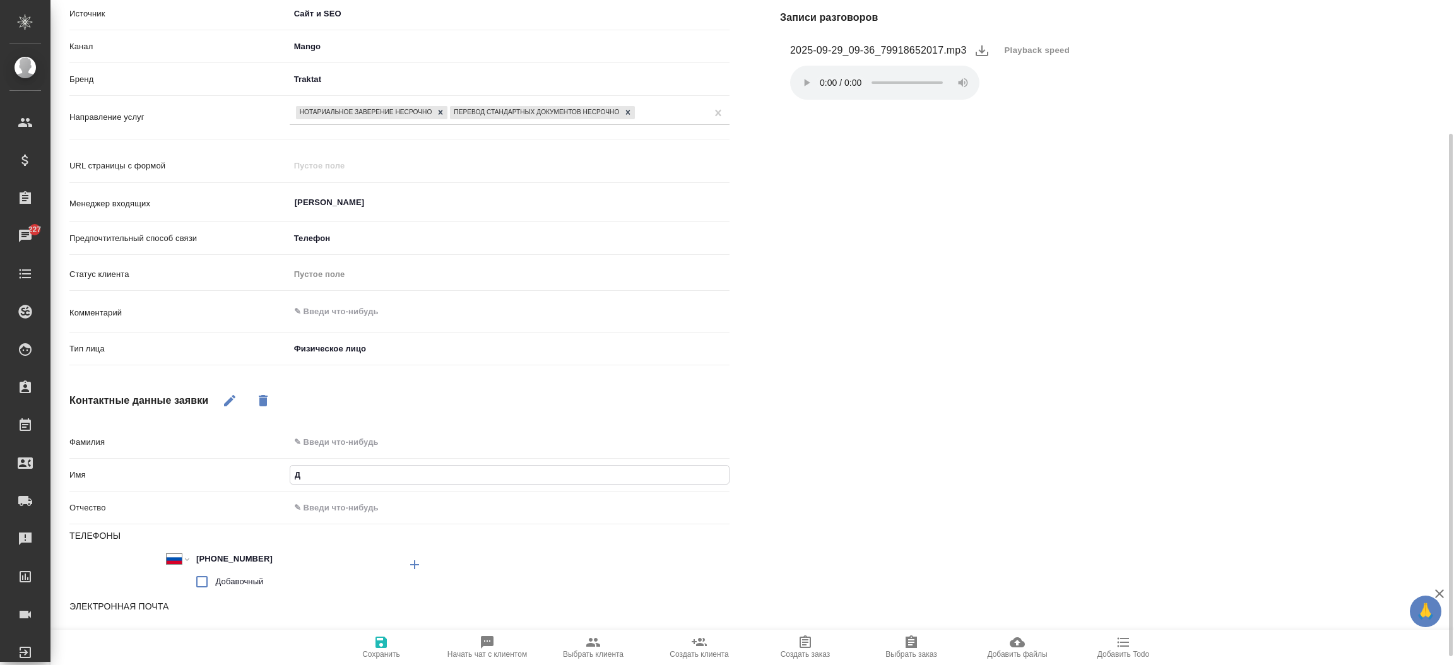
type input "Да"
type textarea "x"
type input "Дар"
type textarea "x"
type input "Дарь"
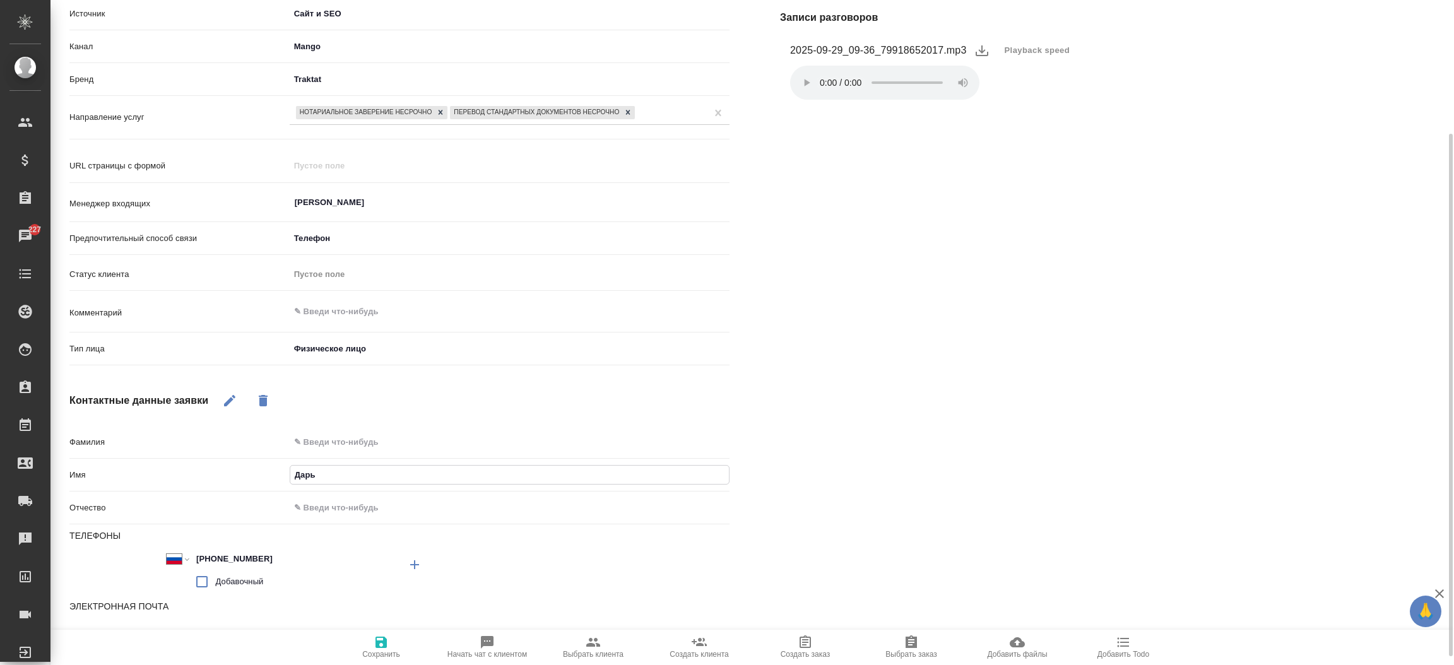
type textarea "x"
type input "Дарья"
click at [380, 638] on icon "button" at bounding box center [381, 642] width 15 height 15
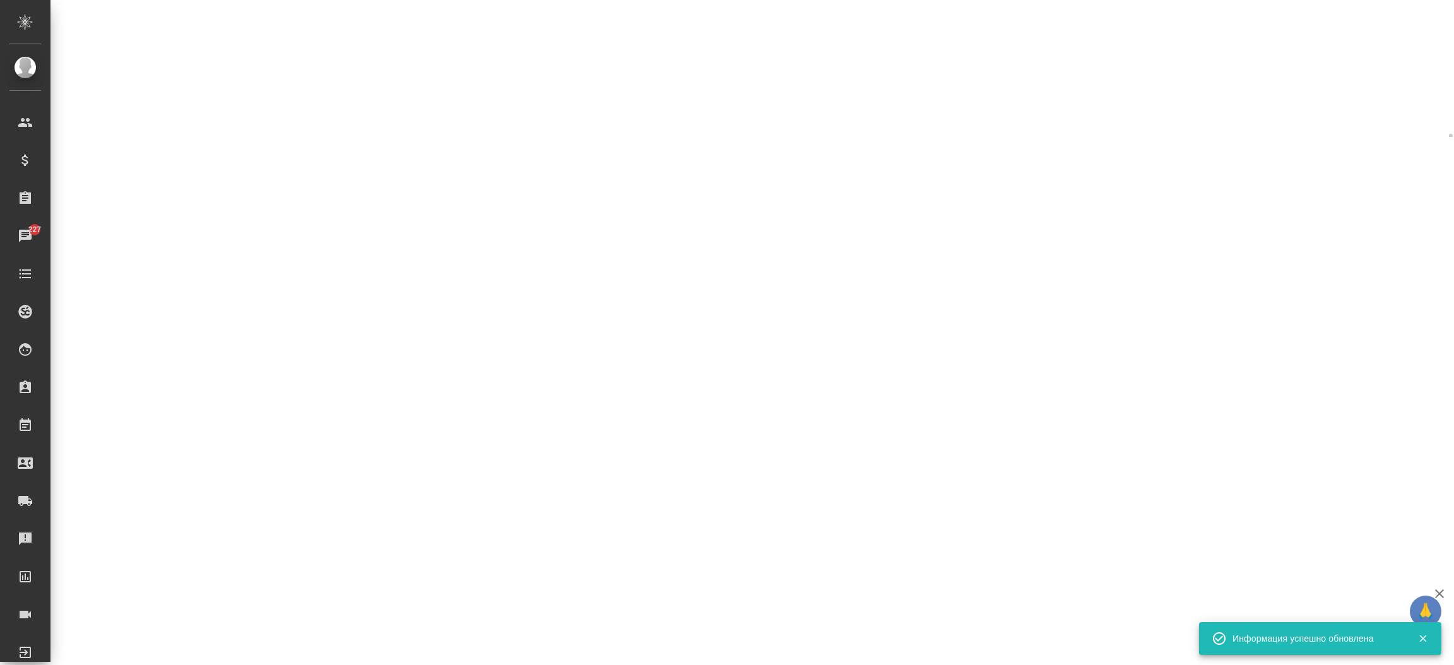
select select "RU"
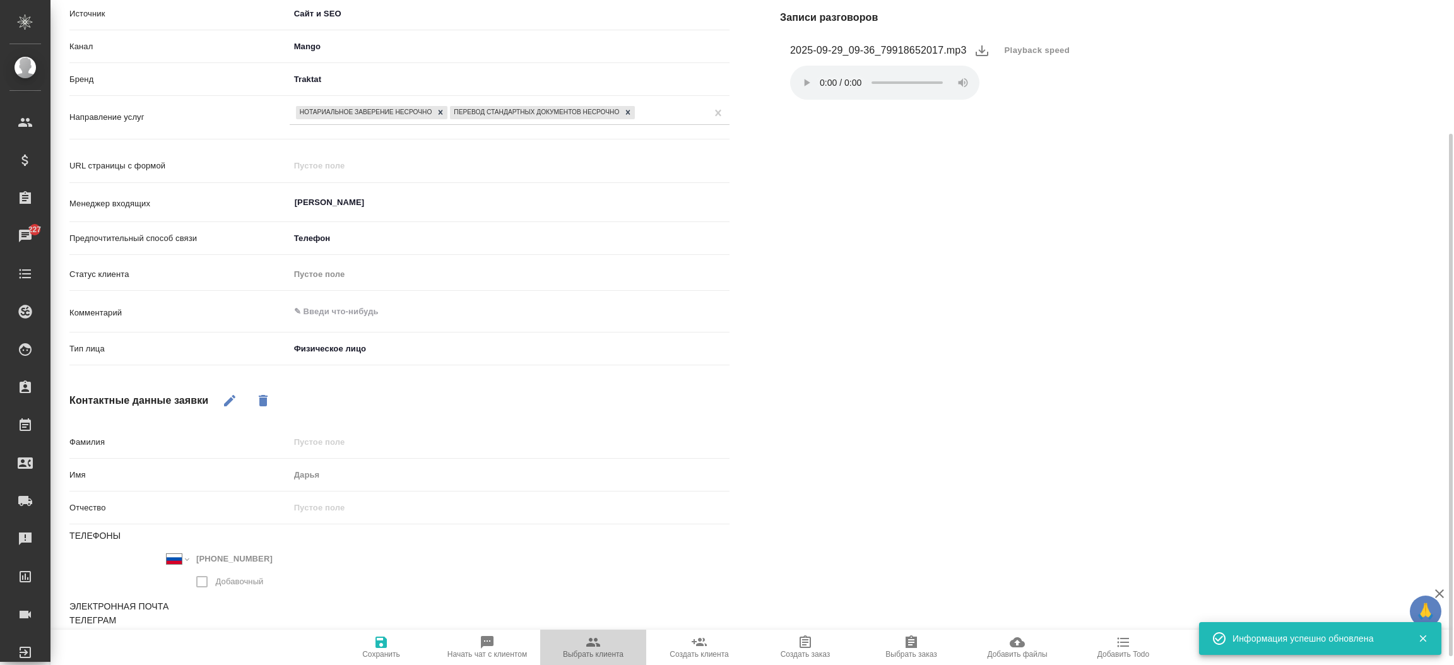
click at [567, 637] on span "Выбрать клиента" at bounding box center [593, 647] width 91 height 24
type textarea "x"
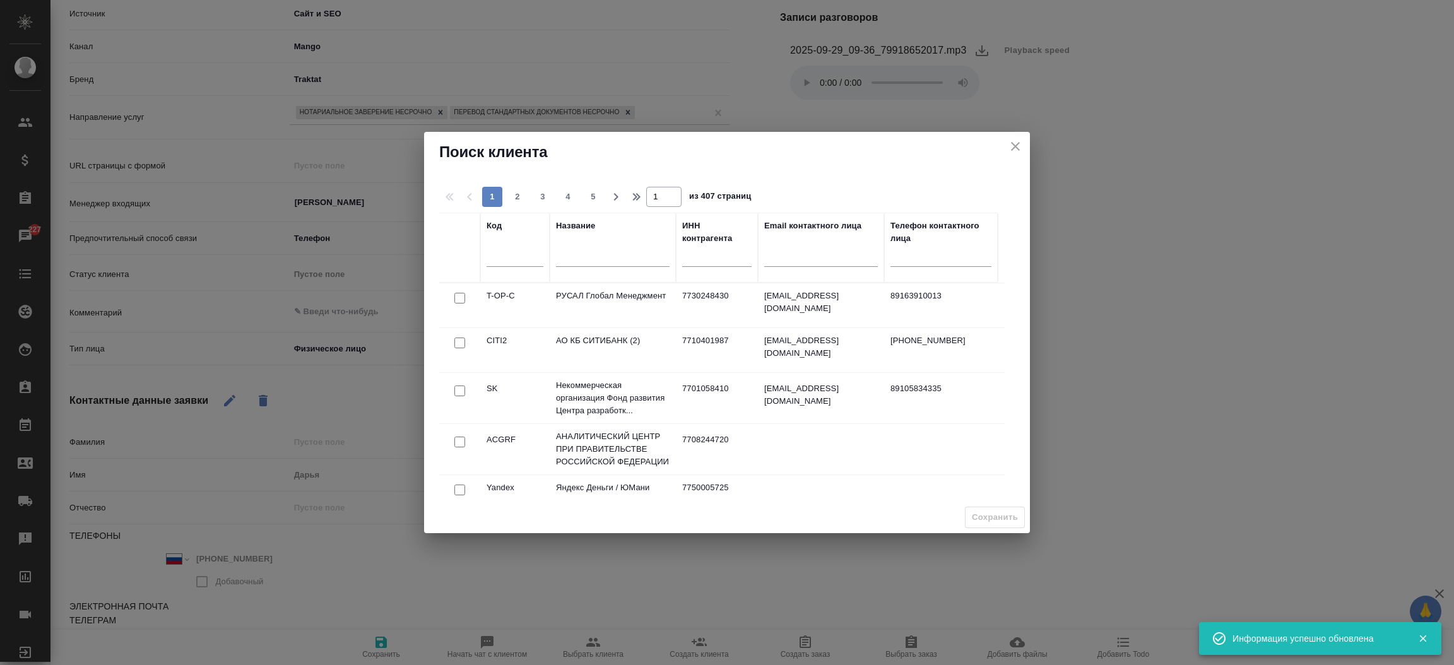
click at [620, 269] on div at bounding box center [613, 260] width 114 height 31
click at [618, 263] on input "text" at bounding box center [613, 259] width 114 height 16
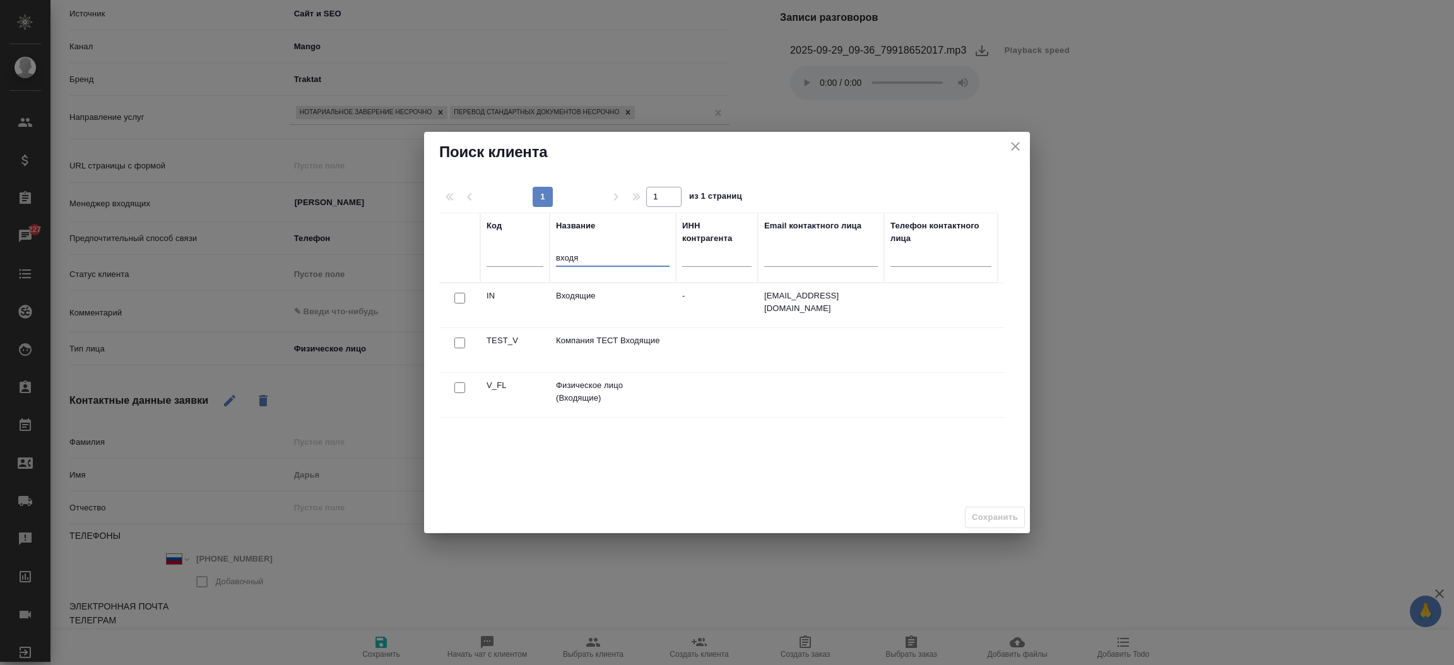
type input "входя"
click at [461, 385] on input "checkbox" at bounding box center [459, 387] width 11 height 11
checkbox input "true"
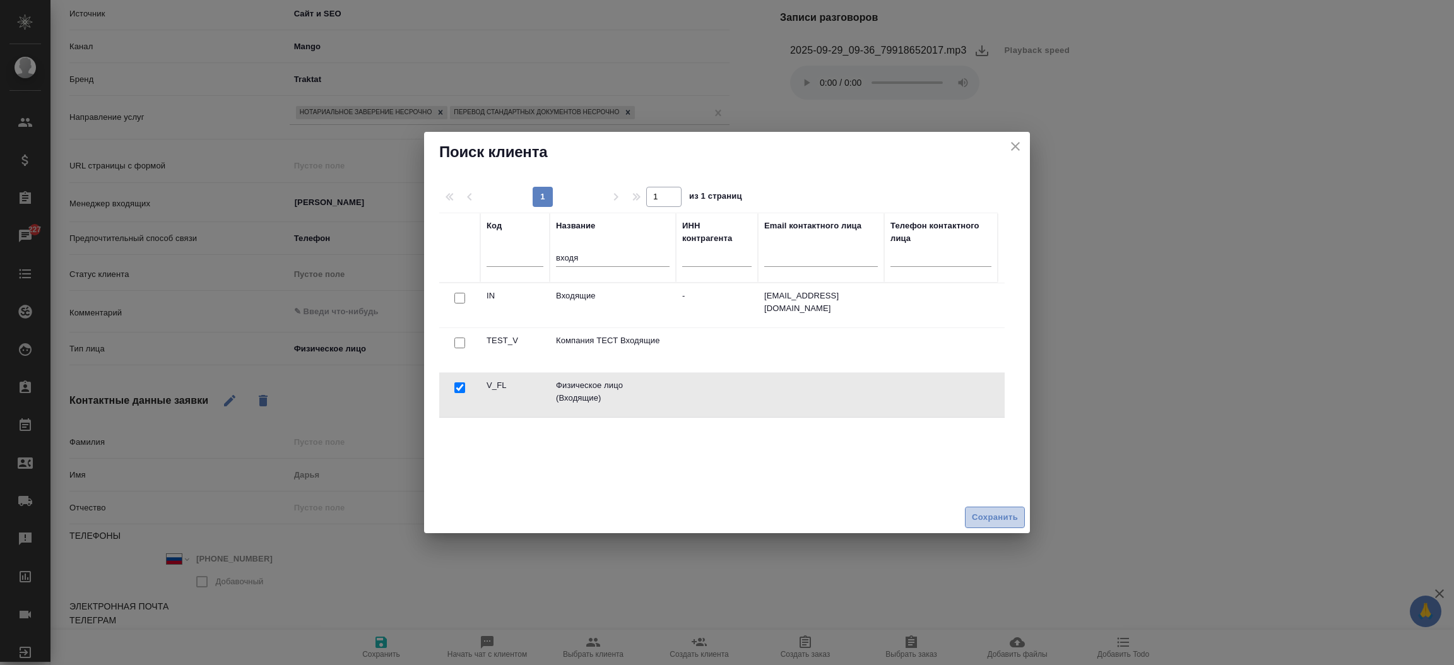
click at [1001, 515] on span "Сохранить" at bounding box center [995, 517] width 46 height 15
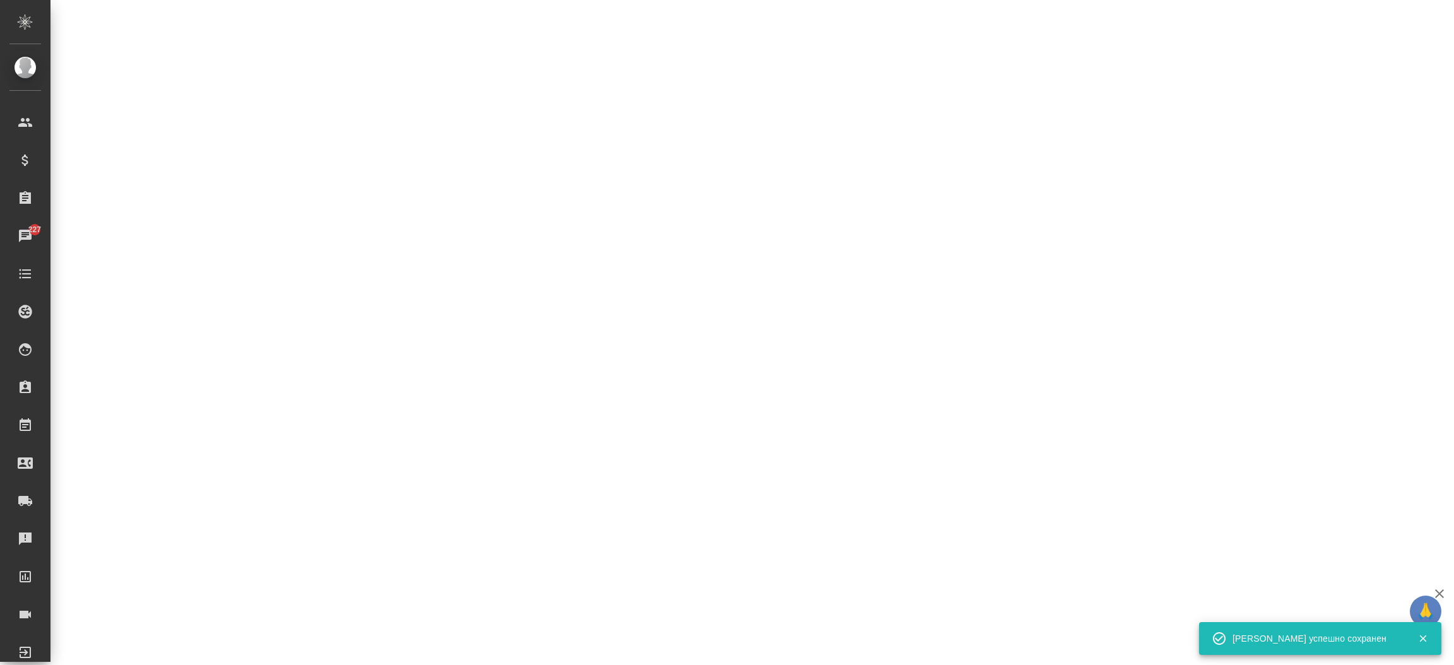
select select "RU"
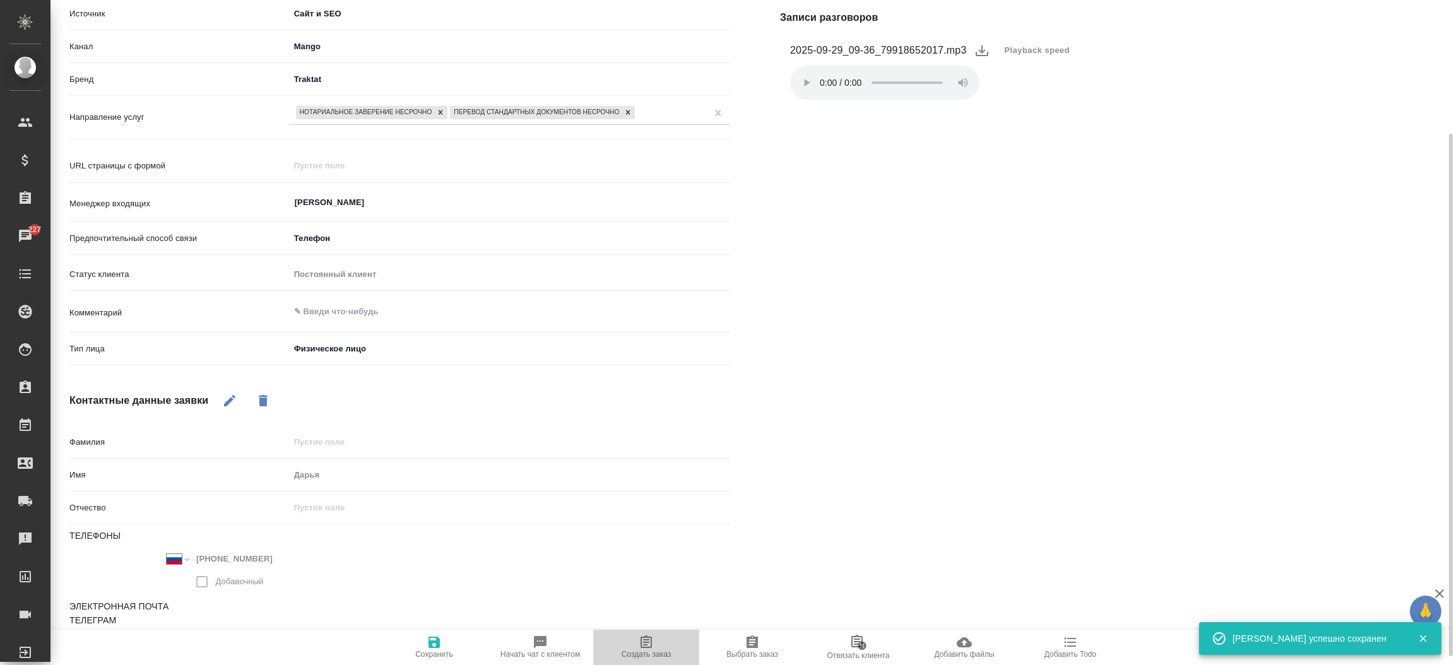
click at [657, 634] on button "Создать заказ" at bounding box center [646, 647] width 106 height 35
type textarea "x"
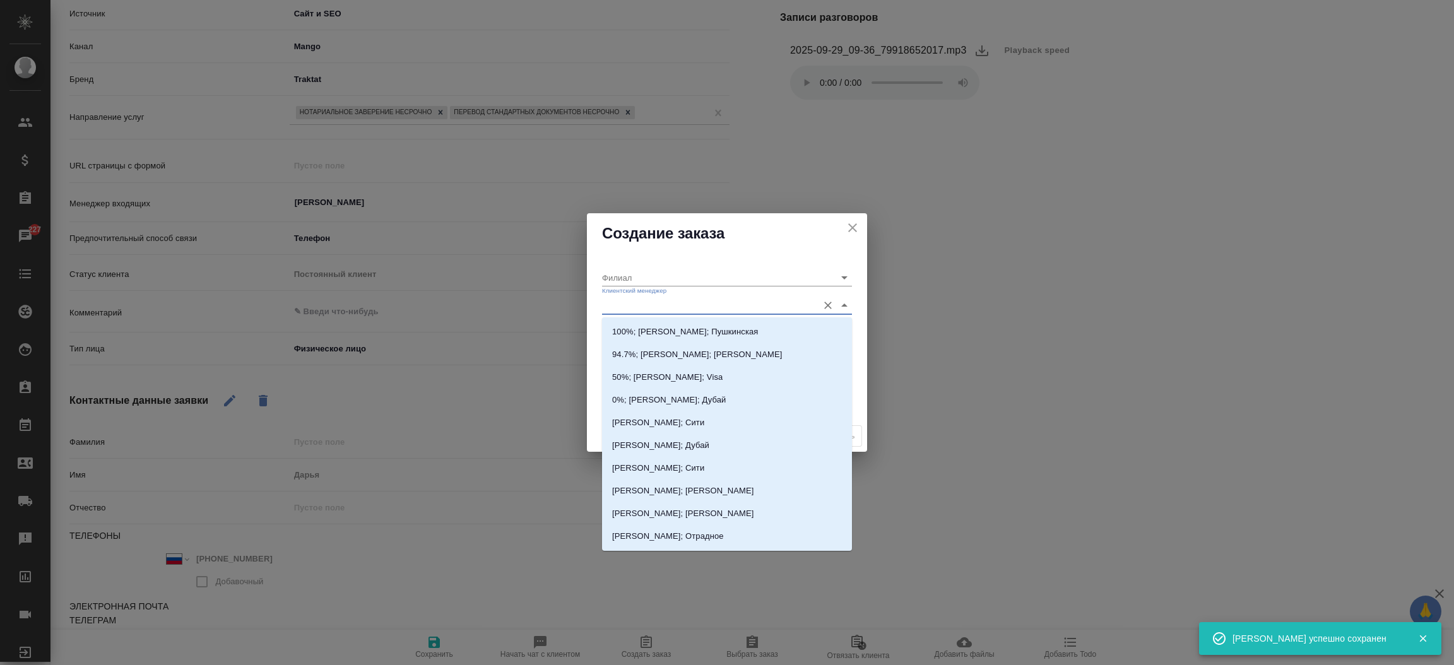
click at [665, 302] on input "Клиентский менеджер" at bounding box center [706, 305] width 209 height 17
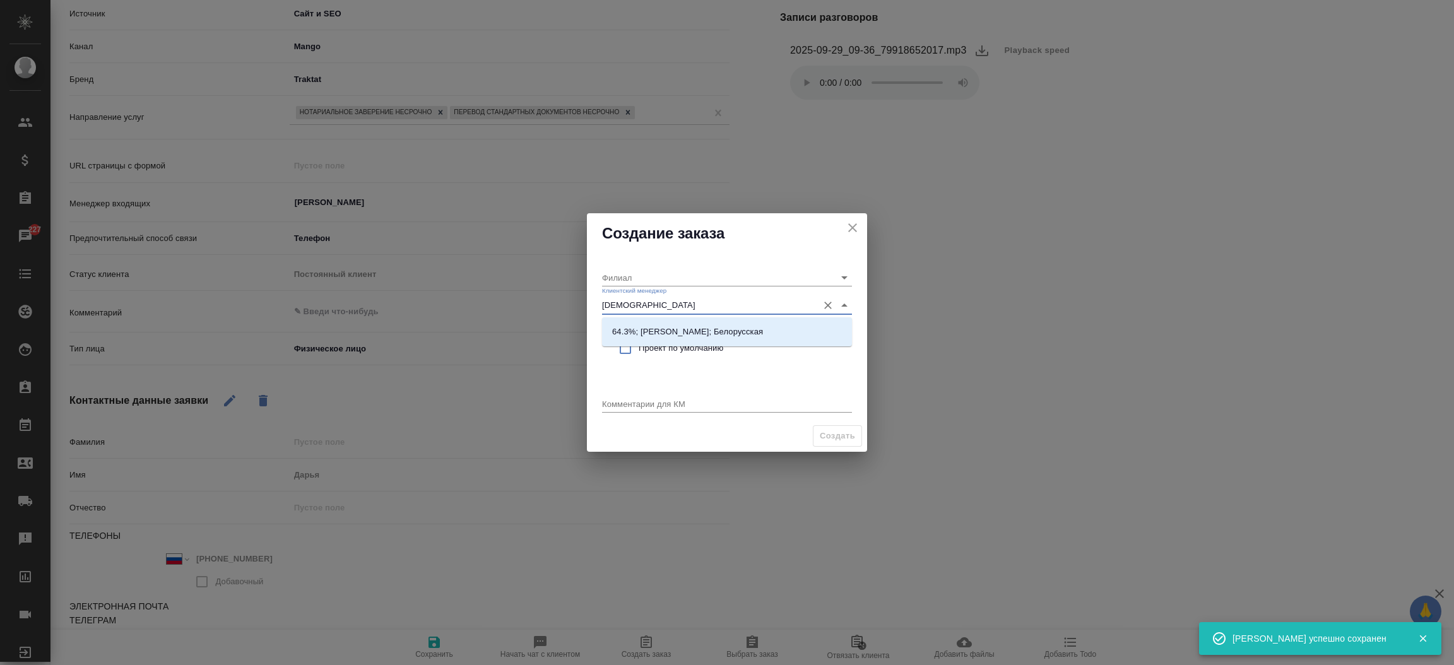
type input "бого"
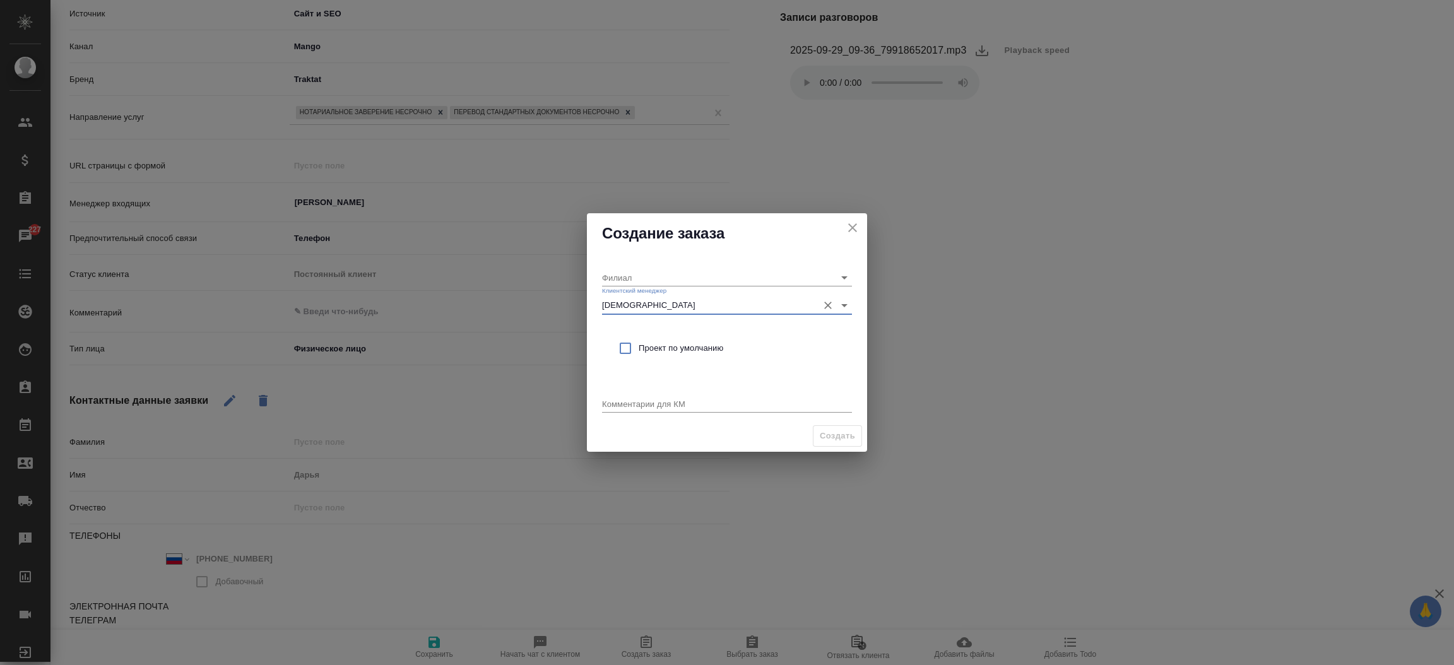
click at [756, 472] on div "Создание заказа Филиал Клиентский менеджер бого Проект по умолчанию Комментарии…" at bounding box center [727, 332] width 1454 height 665
click at [627, 310] on input "бого" at bounding box center [706, 305] width 209 height 17
click at [640, 321] on li "64.3%; Богомолова Анастасия; Белорусская" at bounding box center [727, 332] width 250 height 23
type input "Белорусская"
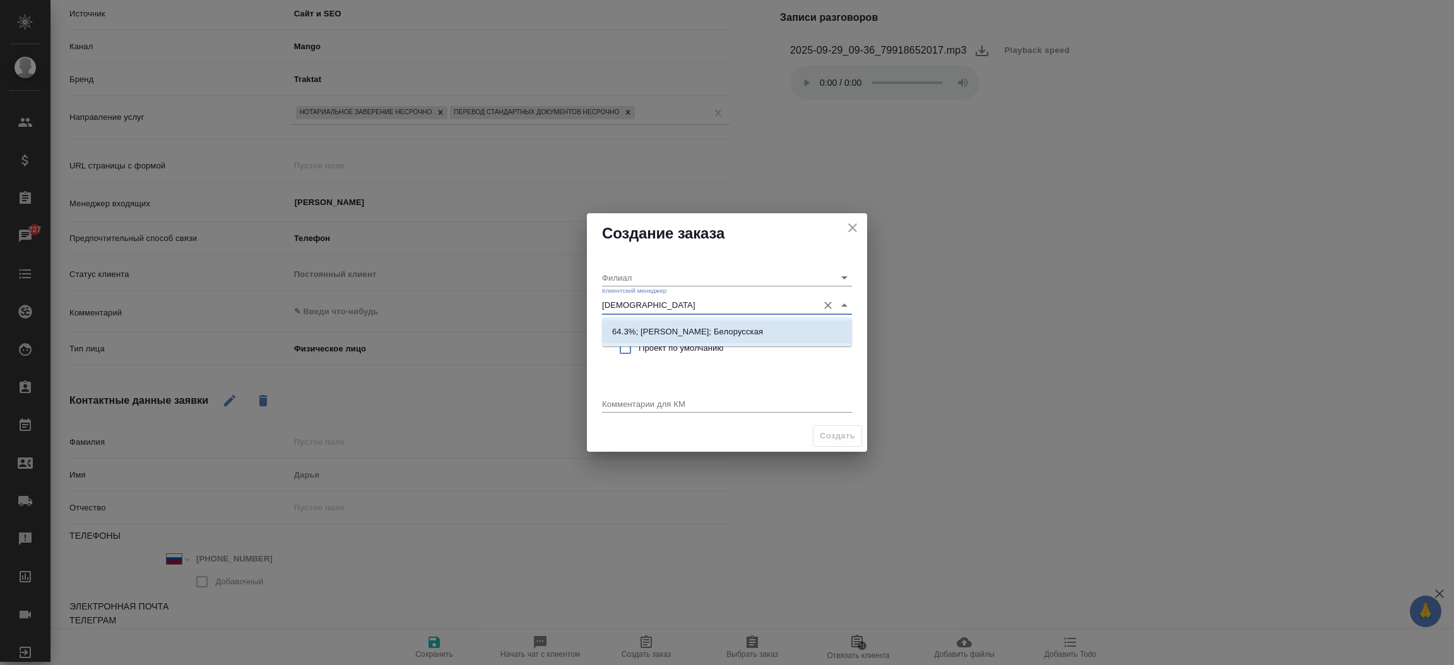
type input "64.3%; Богомолова Анастасия; Белорусская"
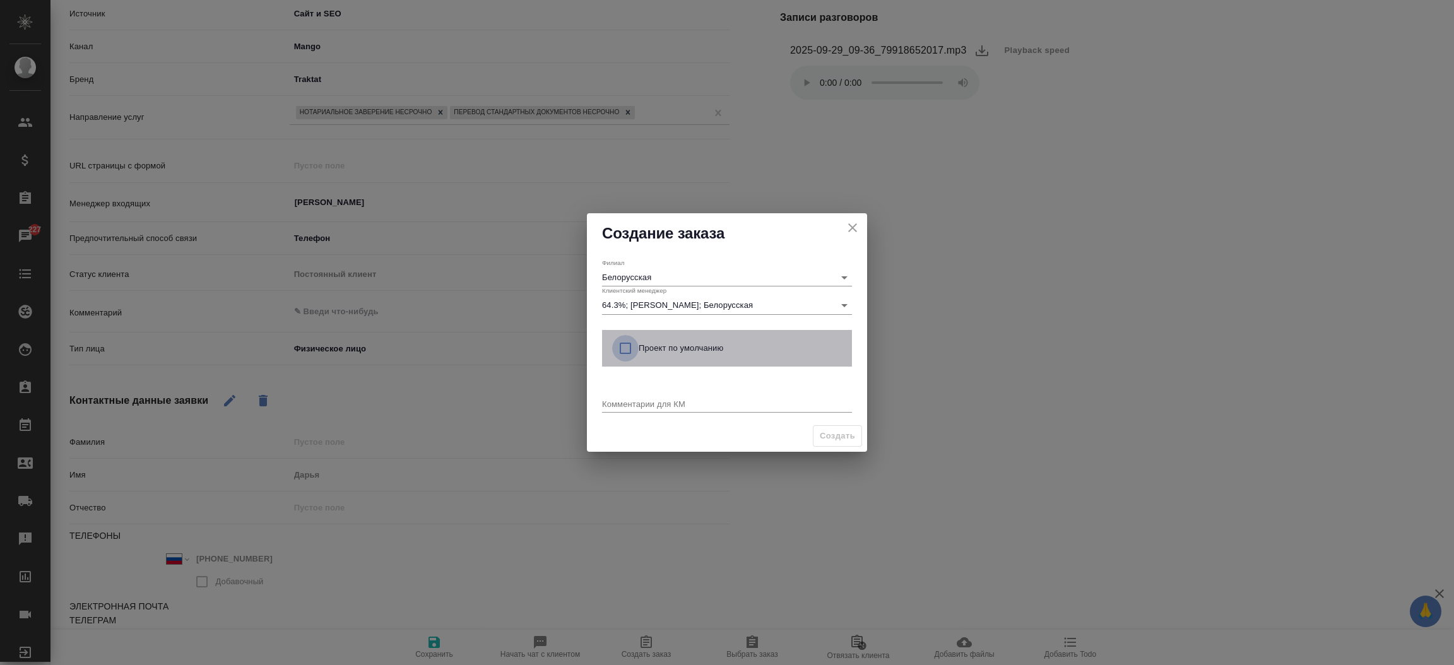
click at [627, 351] on input "checkbox" at bounding box center [625, 348] width 26 height 26
checkbox input "true"
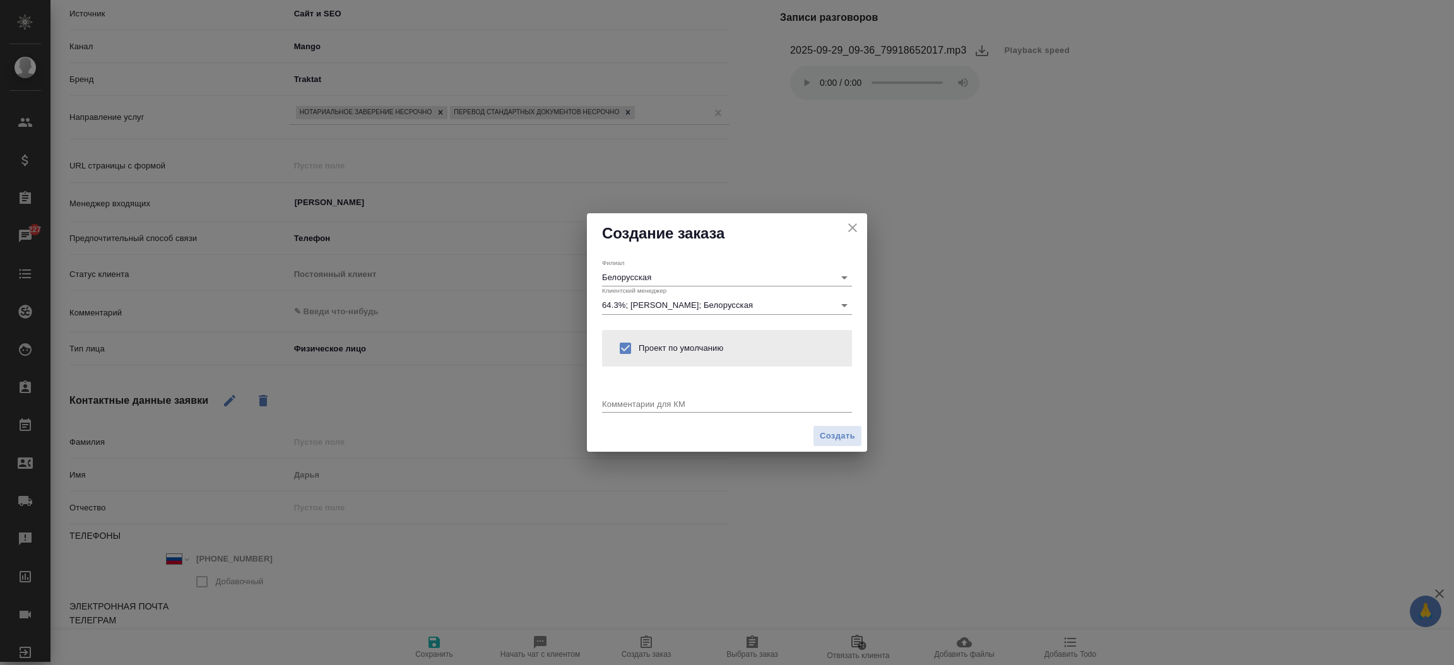
click at [623, 411] on div "x" at bounding box center [727, 405] width 250 height 16
type textarea "от КВ: белорус паспорт на русс и нз"
click at [834, 437] on span "Создать" at bounding box center [837, 436] width 35 height 15
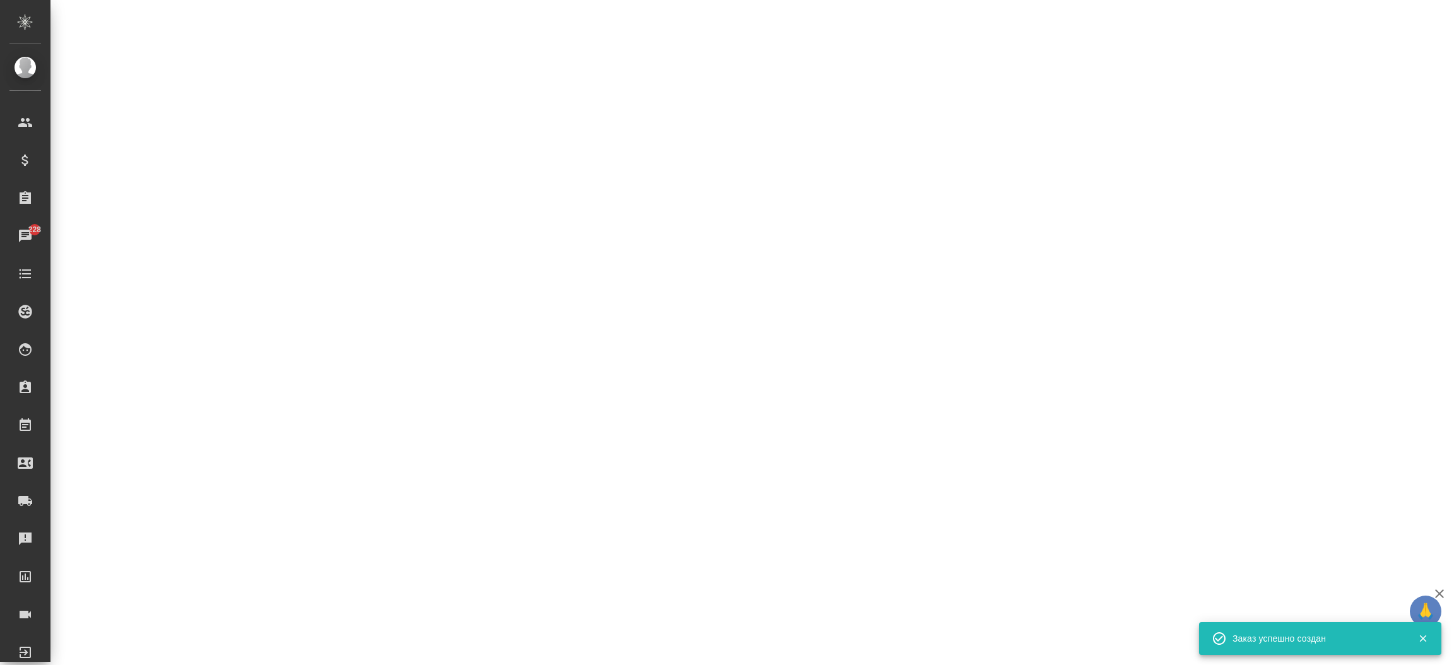
select select "RU"
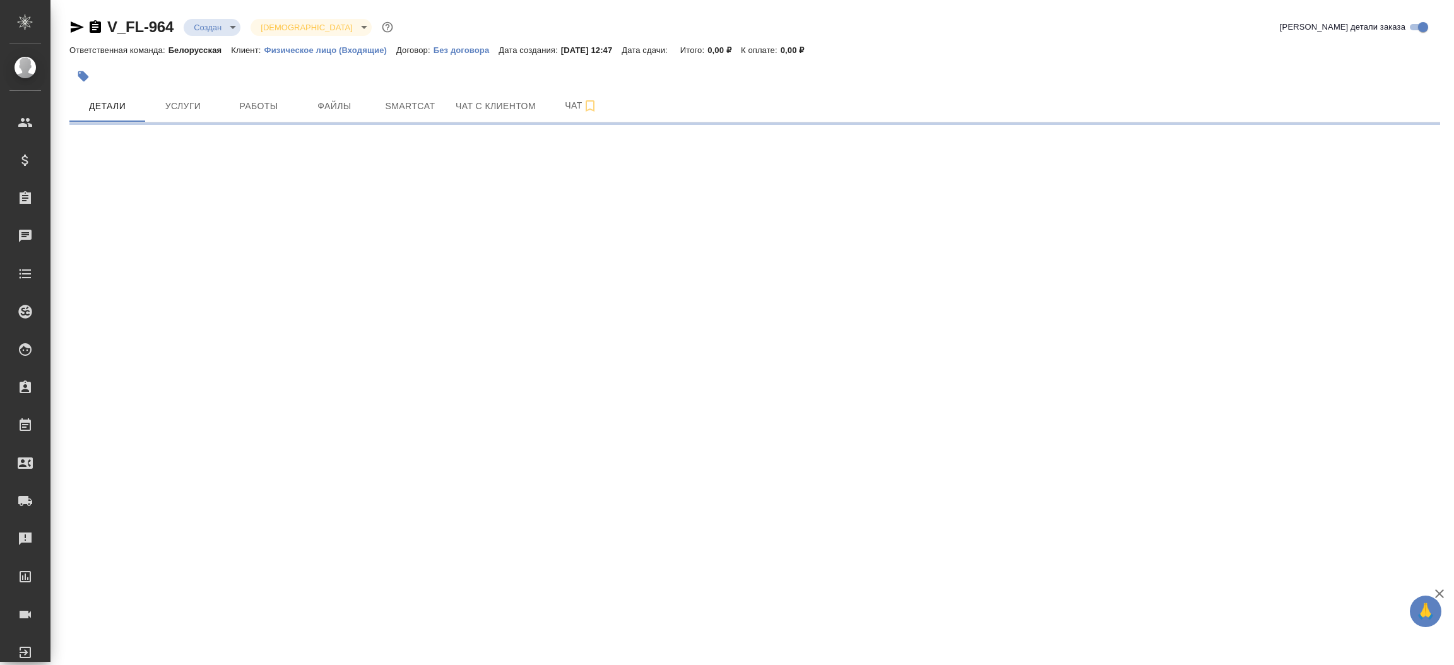
select select "RU"
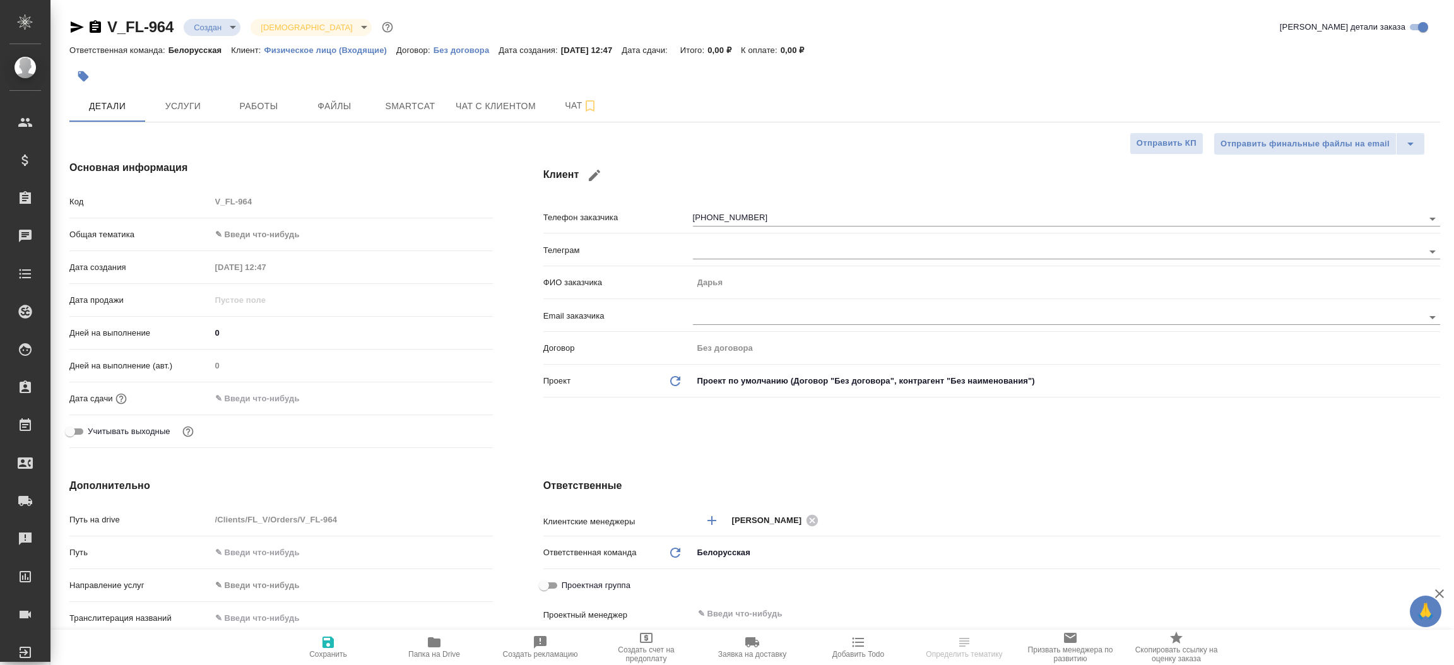
type textarea "x"
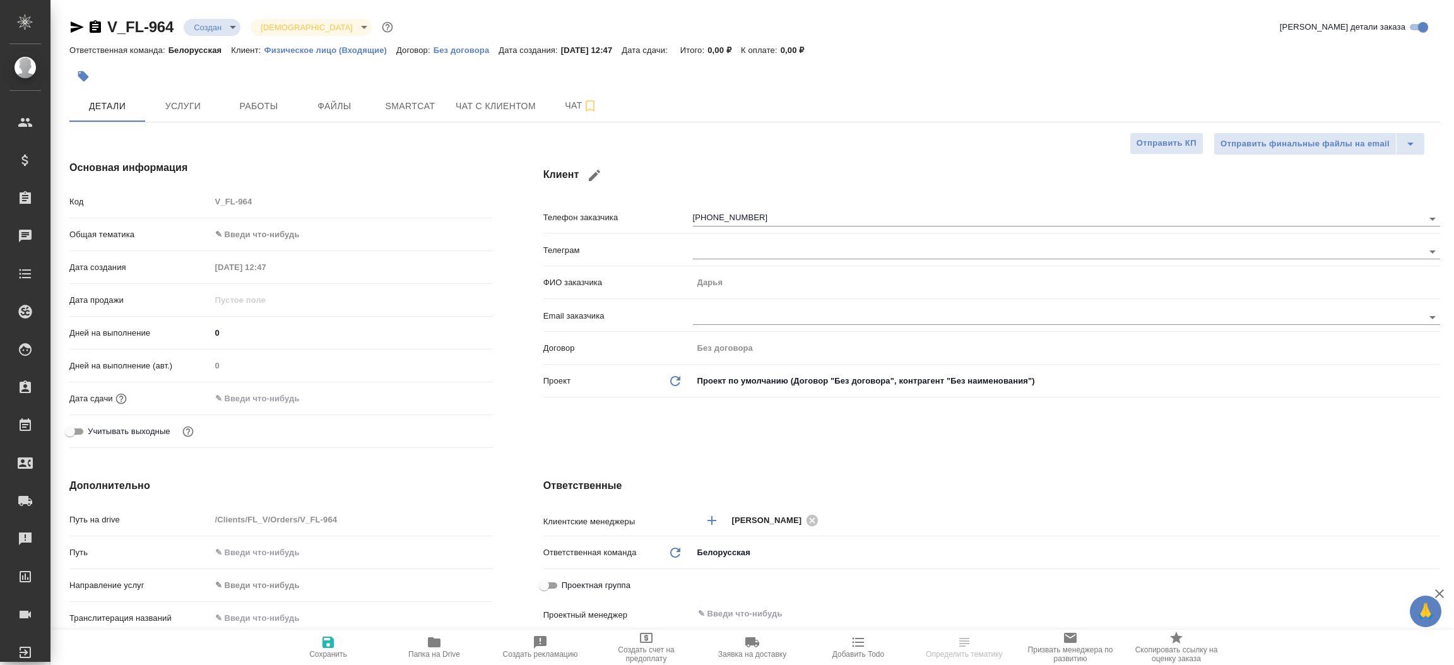
type textarea "x"
drag, startPoint x: 67, startPoint y: 25, endPoint x: 88, endPoint y: 37, distance: 24.6
click at [88, 37] on div "V_FL-964 Создан new Святая троица holyTrinity Кратко детали заказа Ответственна…" at bounding box center [754, 610] width 1384 height 1221
click at [70, 22] on icon "button" at bounding box center [76, 27] width 15 height 15
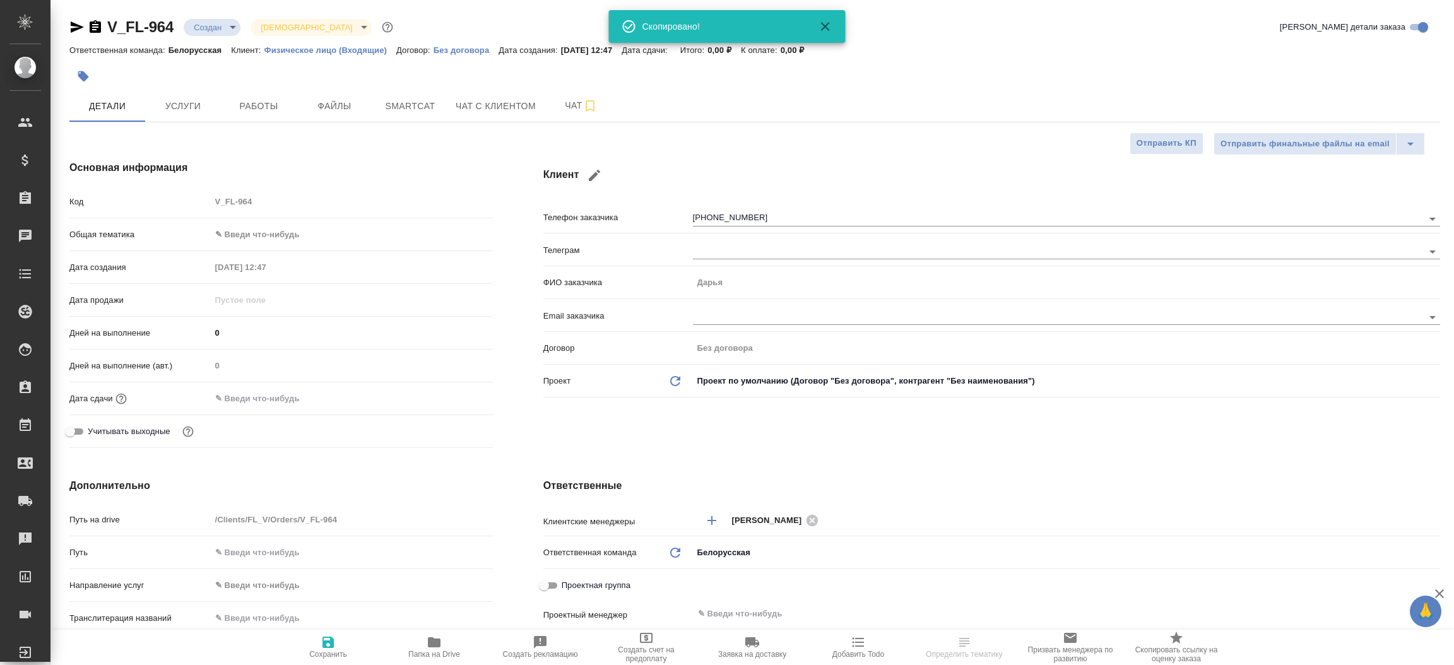
type textarea "x"
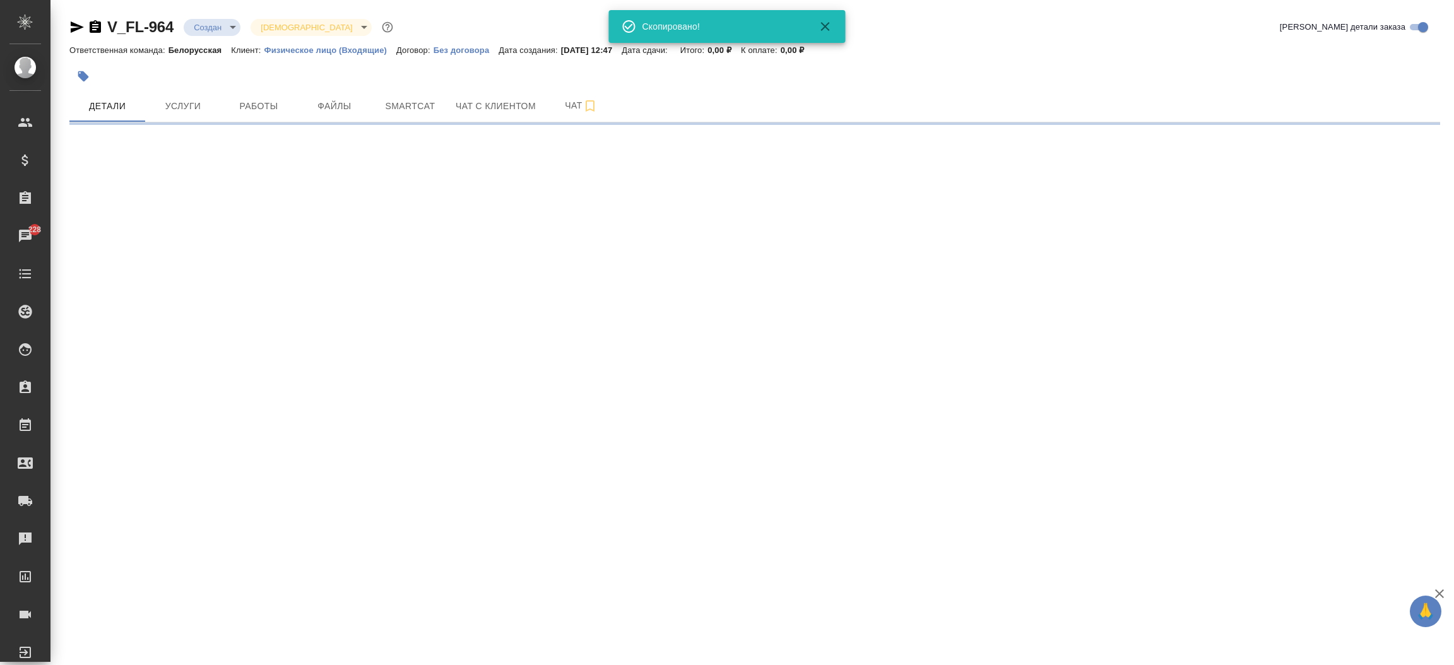
select select "RU"
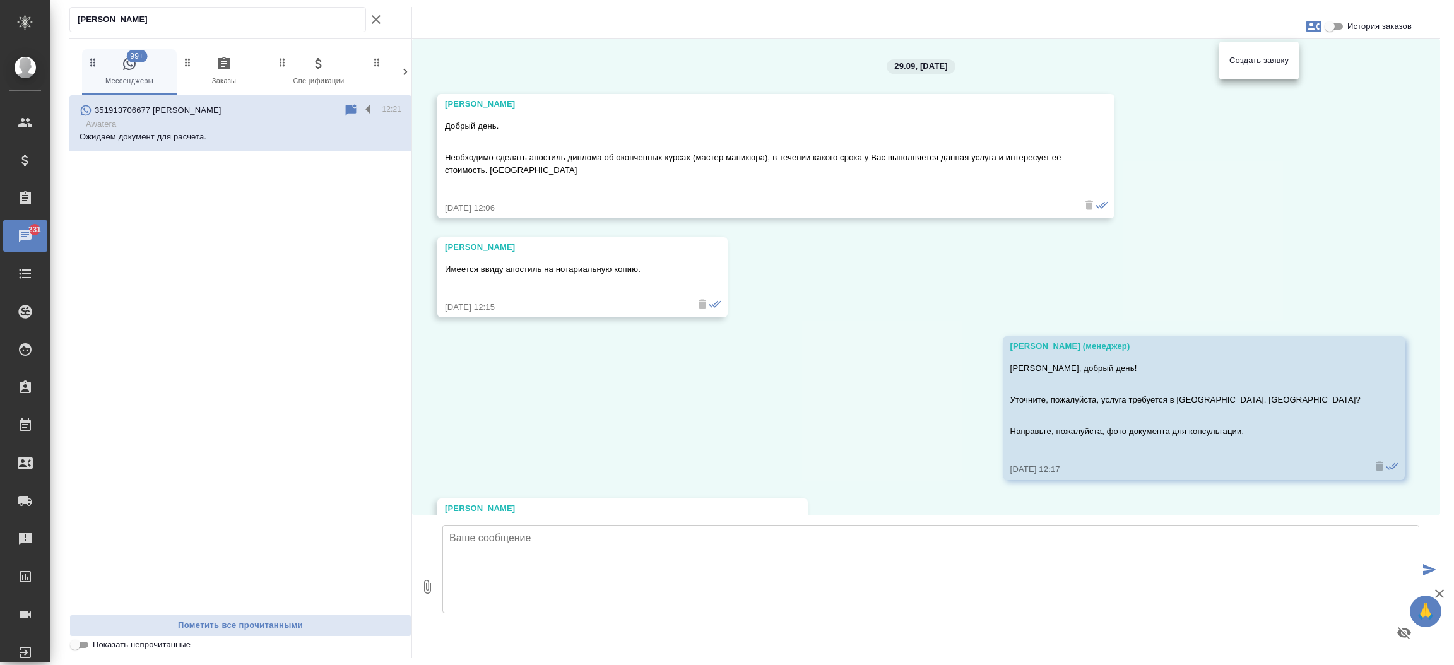
scroll to position [279, 0]
